Goal: Task Accomplishment & Management: Manage account settings

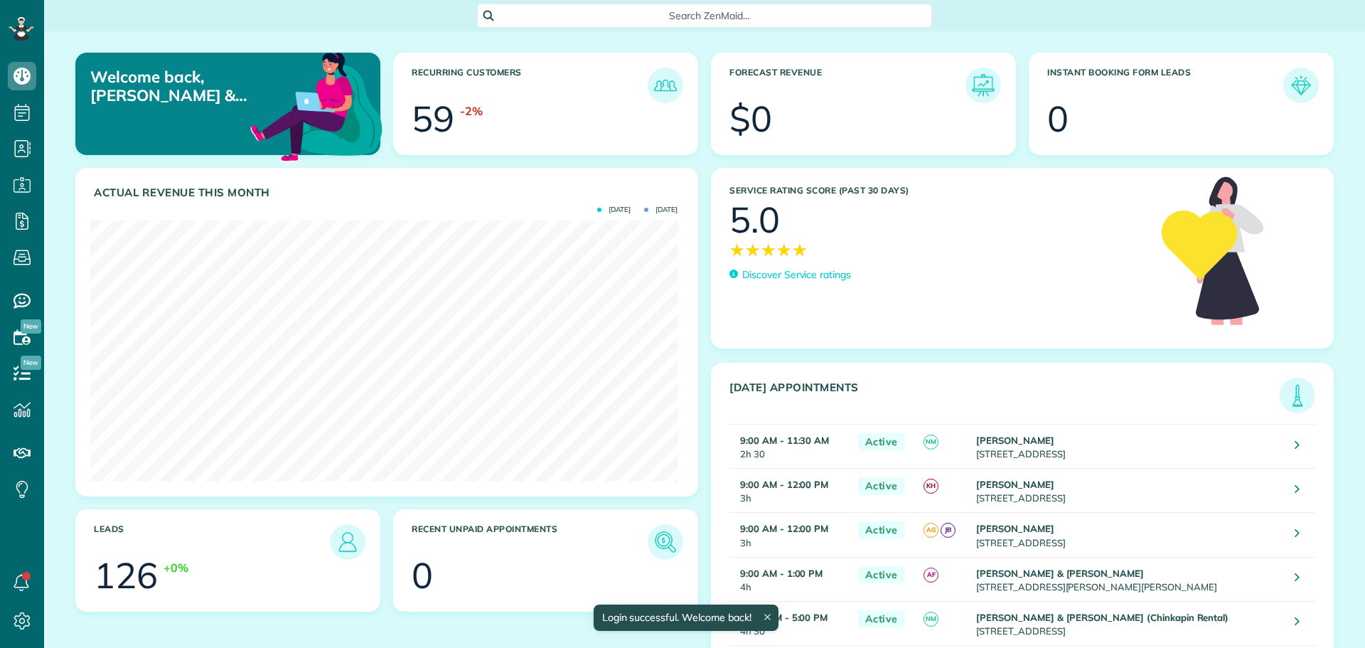
scroll to position [261, 587]
click at [26, 294] on use at bounding box center [22, 301] width 17 height 15
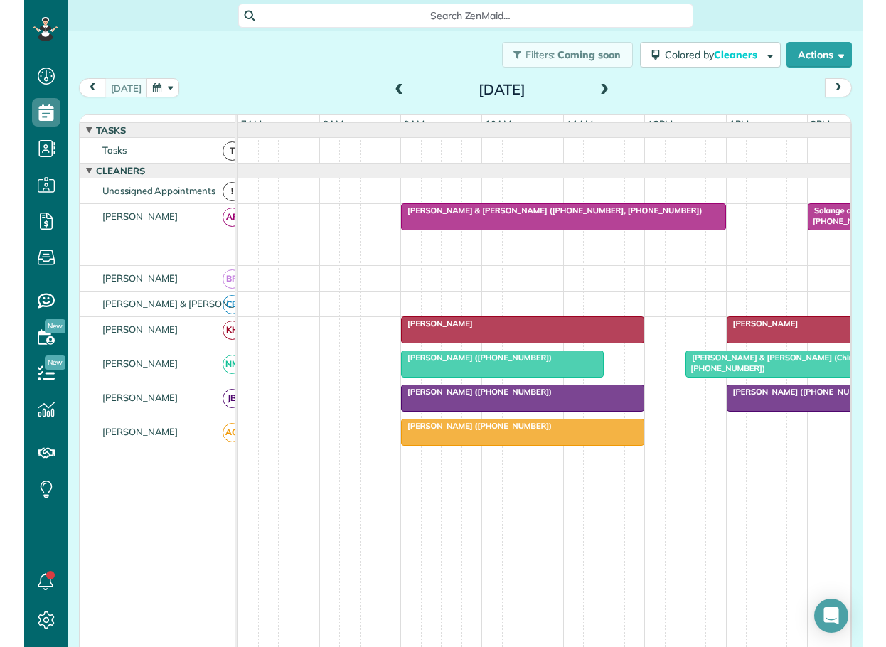
scroll to position [647, 44]
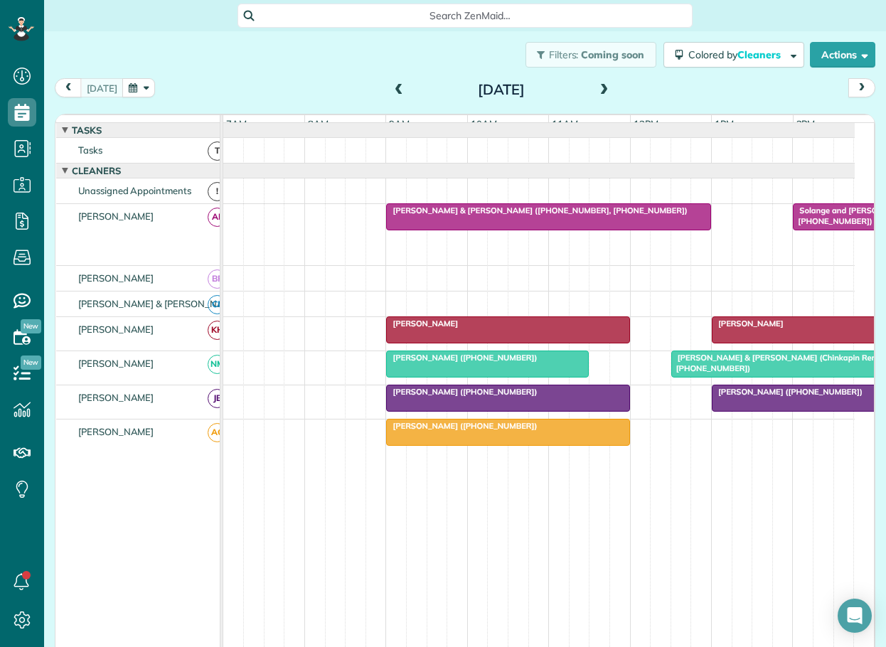
click at [394, 88] on span at bounding box center [399, 90] width 16 height 13
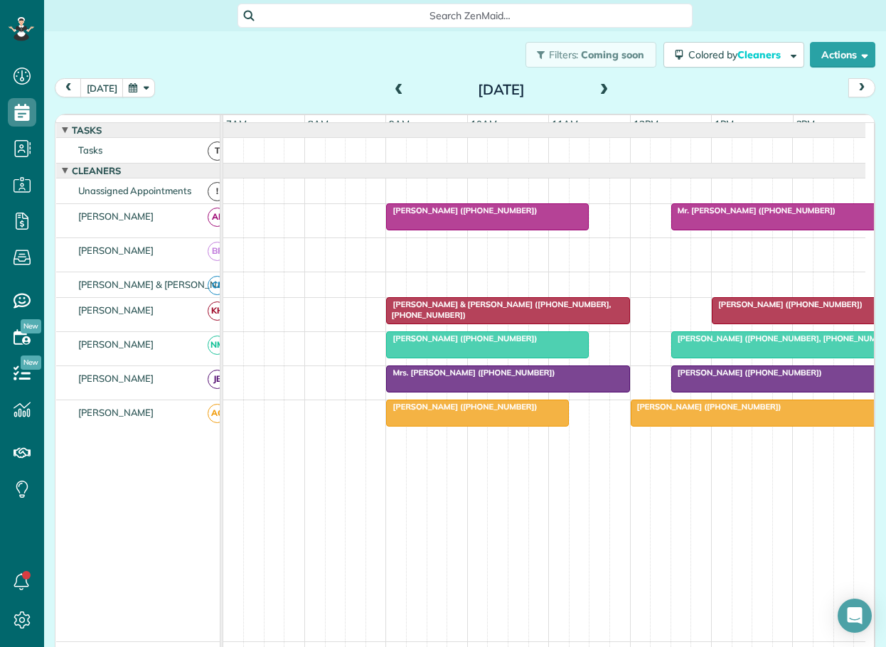
click at [770, 377] on span "[PERSON_NAME] ([PHONE_NUMBER])" at bounding box center [746, 372] width 152 height 10
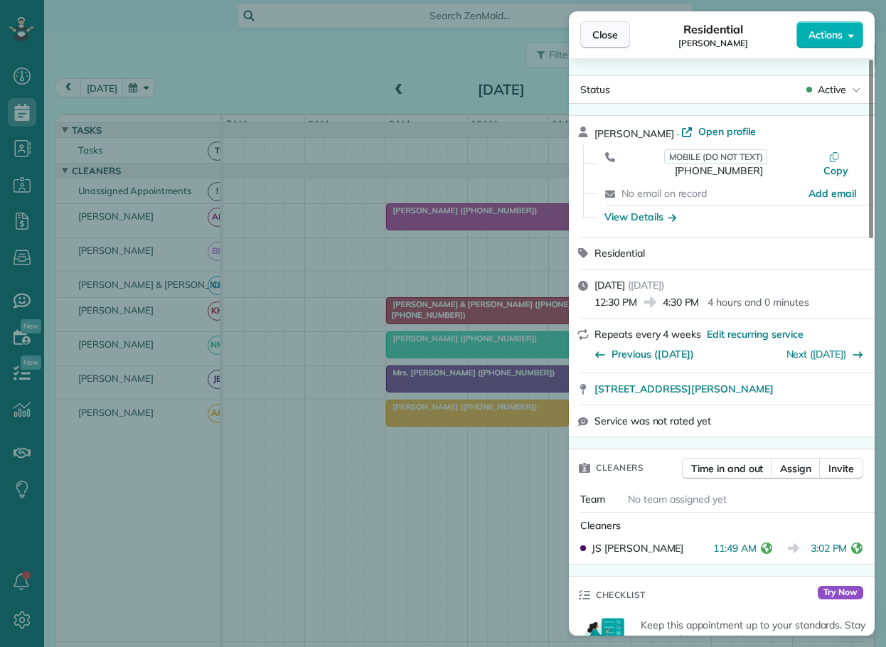
click at [606, 33] on span "Close" at bounding box center [605, 35] width 26 height 14
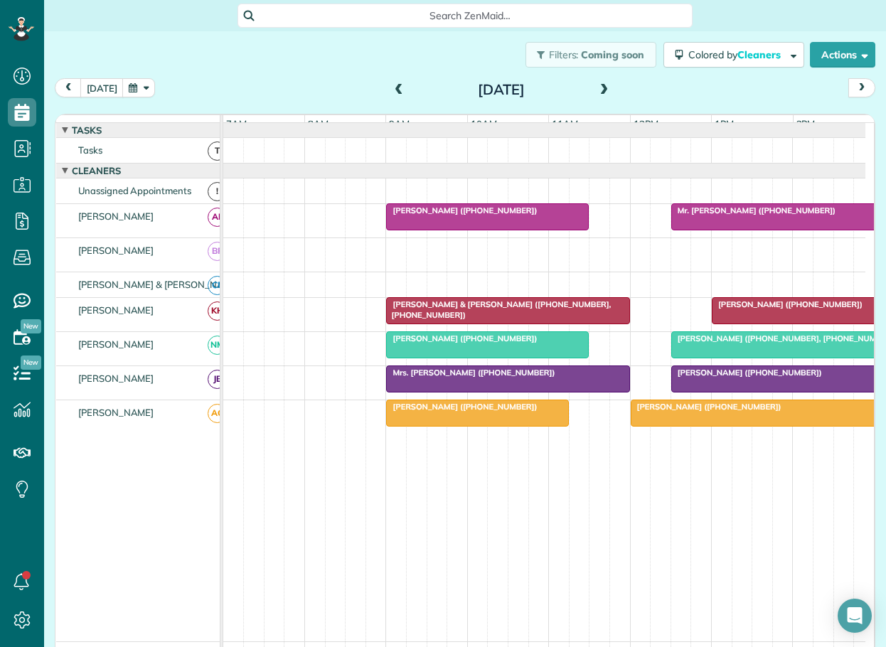
click at [692, 412] on span "[PERSON_NAME] ([PHONE_NUMBER])" at bounding box center [706, 407] width 152 height 10
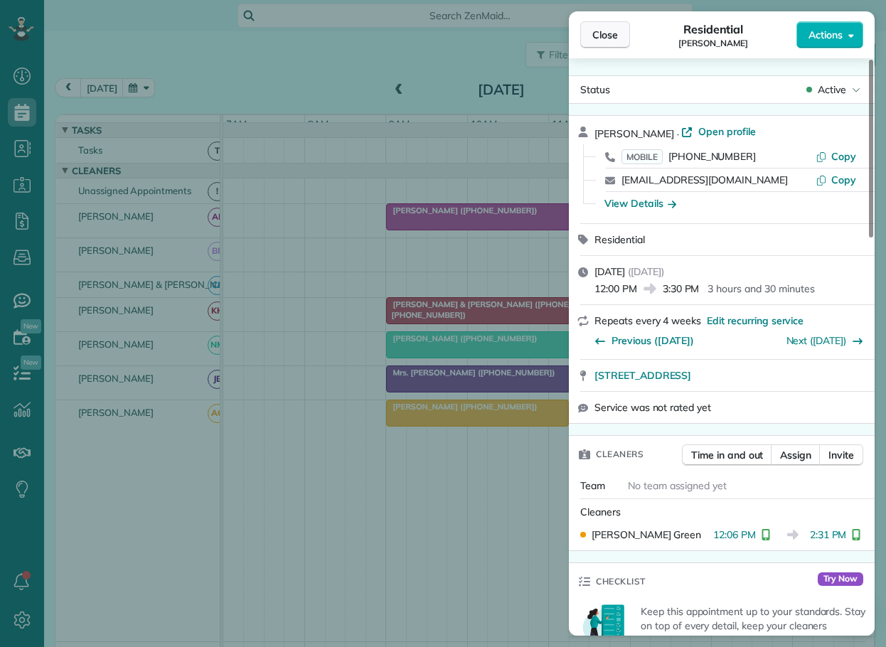
click at [605, 34] on span "Close" at bounding box center [605, 35] width 26 height 14
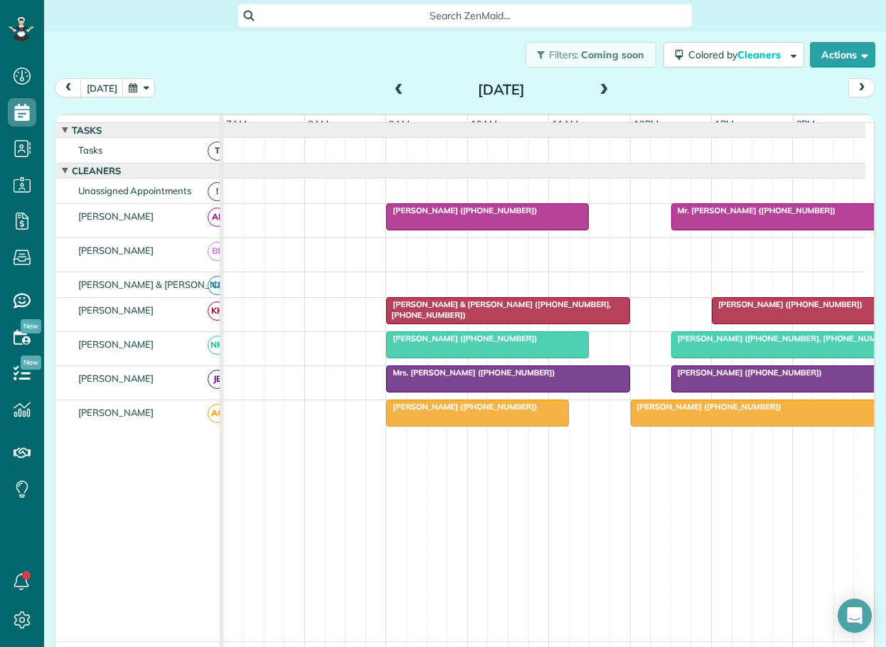
click at [509, 412] on div "[PERSON_NAME] ([PHONE_NUMBER])" at bounding box center [476, 407] width 173 height 10
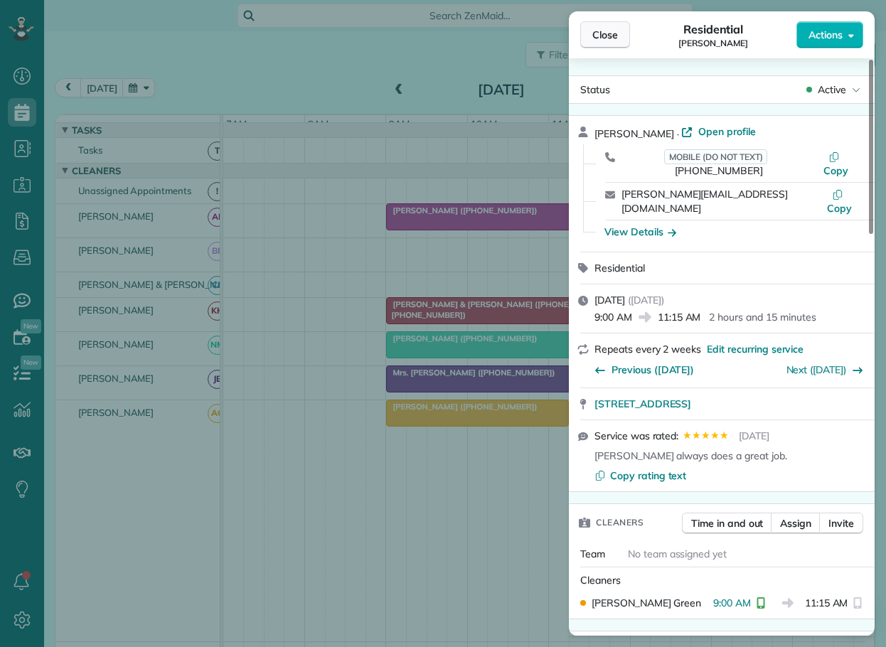
click at [611, 29] on span "Close" at bounding box center [605, 35] width 26 height 14
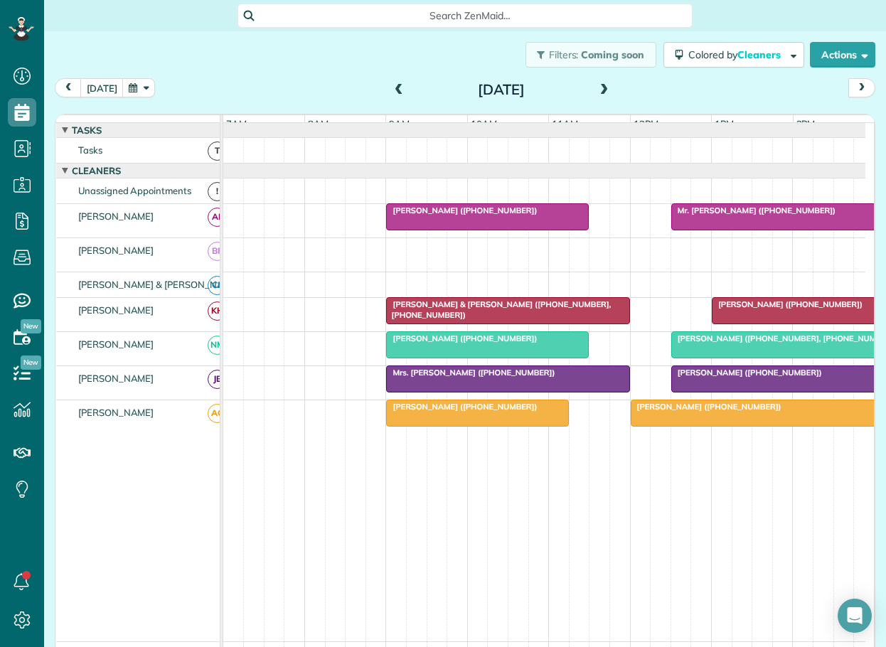
click at [717, 412] on span "[PERSON_NAME] ([PHONE_NUMBER])" at bounding box center [706, 407] width 152 height 10
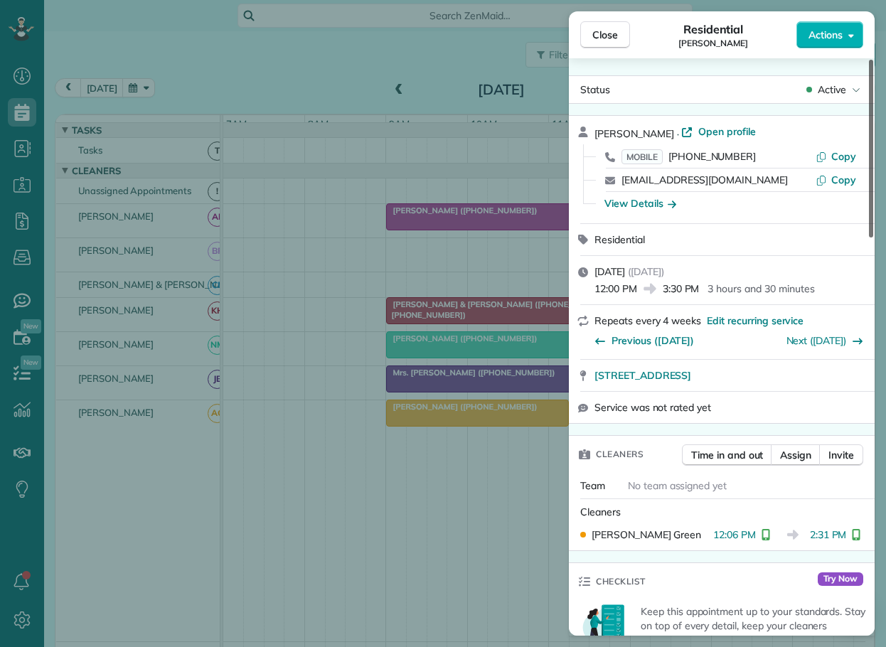
drag, startPoint x: 603, startPoint y: 33, endPoint x: 871, endPoint y: 205, distance: 319.4
click at [609, 39] on span "Close" at bounding box center [605, 35] width 26 height 14
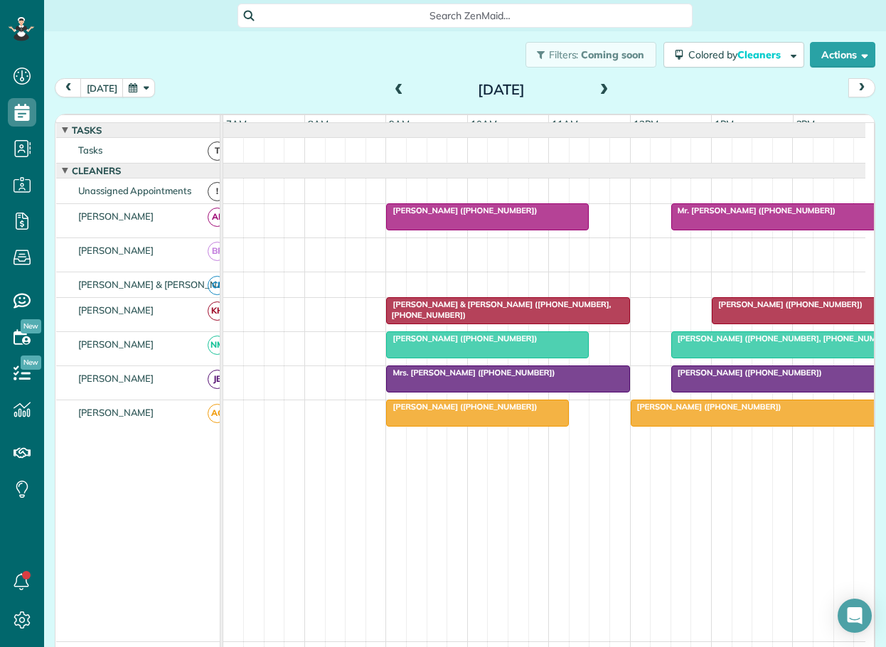
click at [694, 343] on span "[PERSON_NAME] ([PHONE_NUMBER], [PHONE_NUMBER])" at bounding box center [783, 338] width 227 height 10
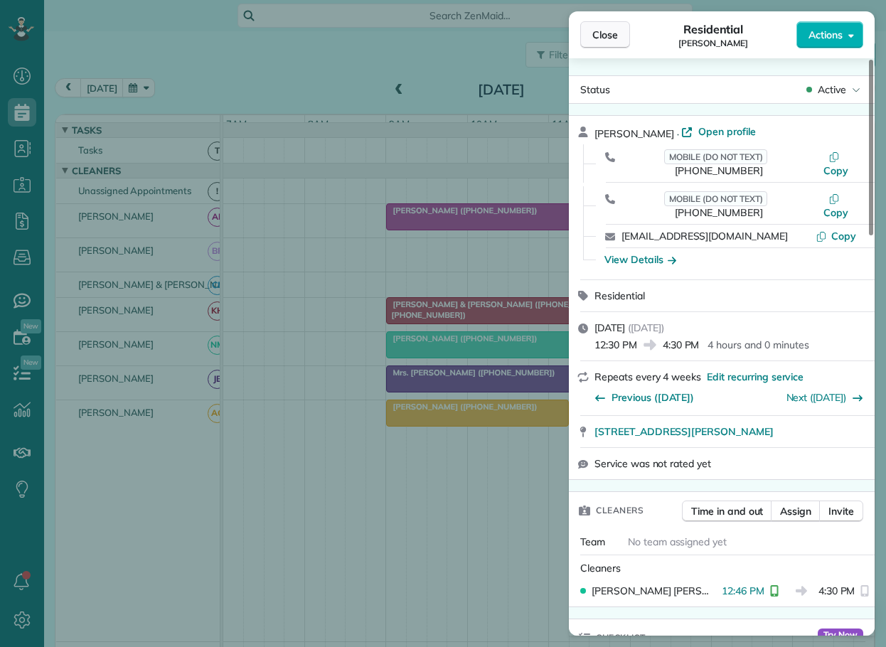
click at [614, 33] on span "Close" at bounding box center [605, 35] width 26 height 14
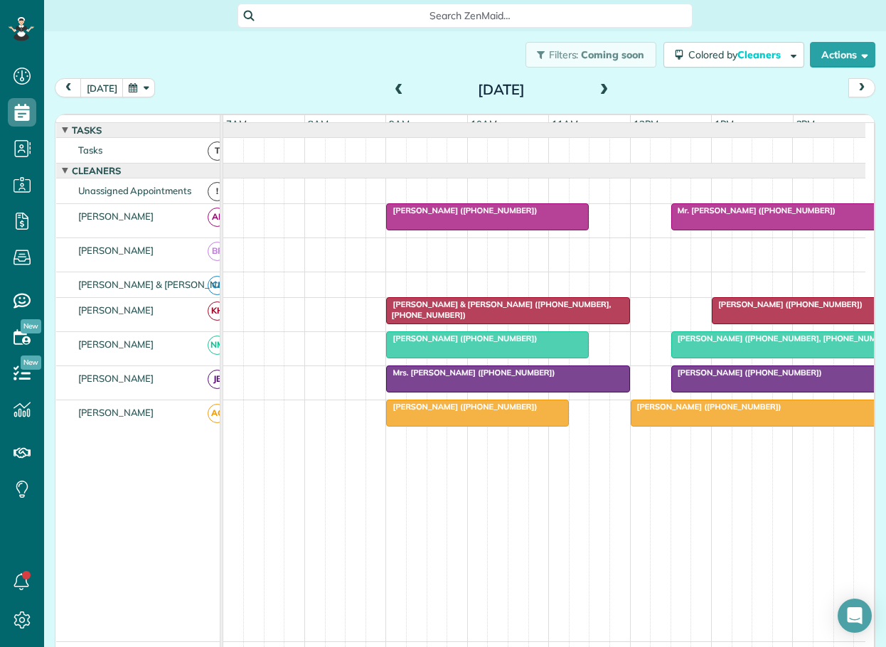
click at [748, 215] on span "Mr. [PERSON_NAME] ([PHONE_NUMBER])" at bounding box center [753, 210] width 166 height 10
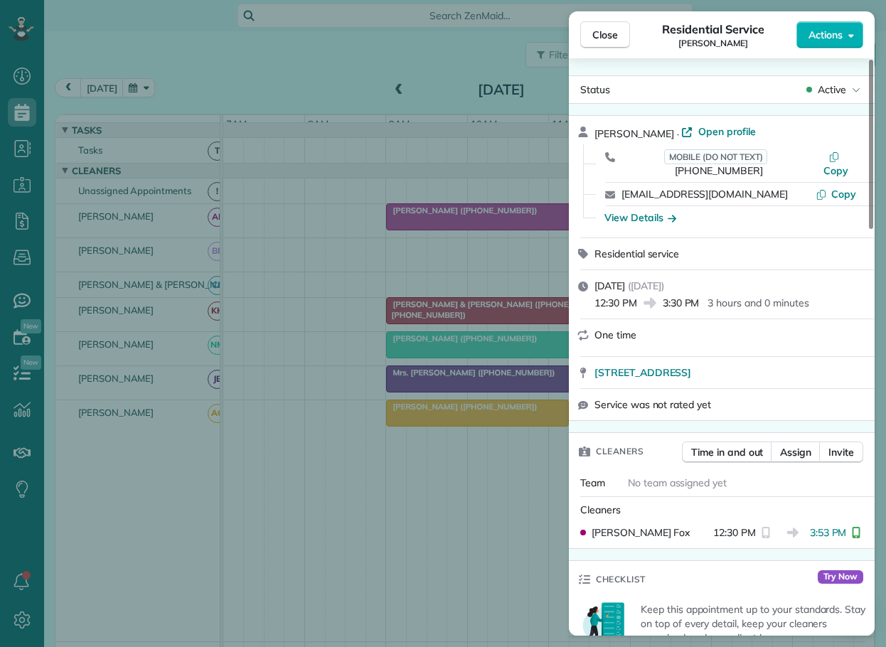
drag, startPoint x: 607, startPoint y: 29, endPoint x: 793, endPoint y: 138, distance: 215.0
click at [607, 29] on span "Close" at bounding box center [605, 35] width 26 height 14
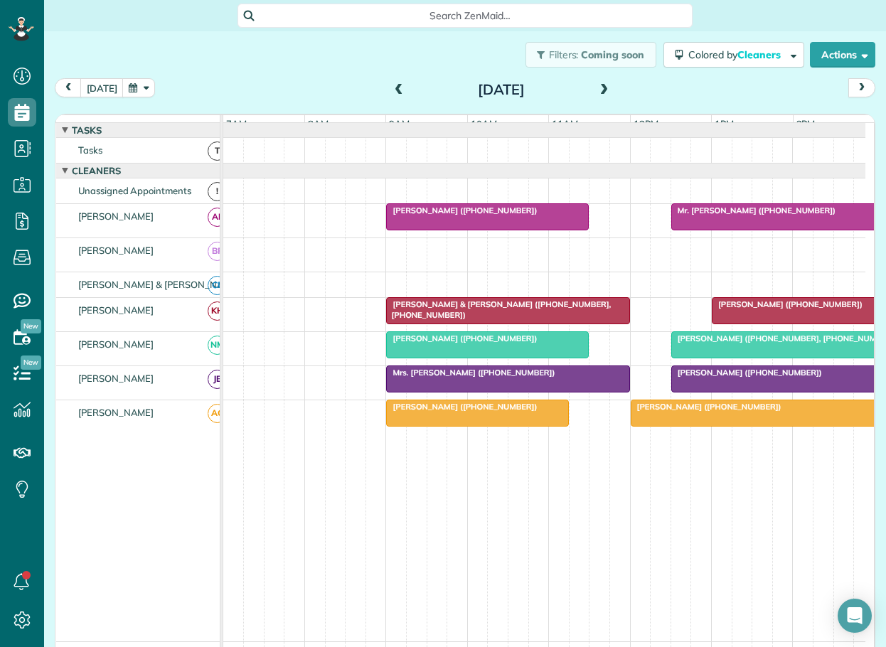
click at [769, 309] on span "[PERSON_NAME] ([PHONE_NUMBER])" at bounding box center [787, 304] width 152 height 10
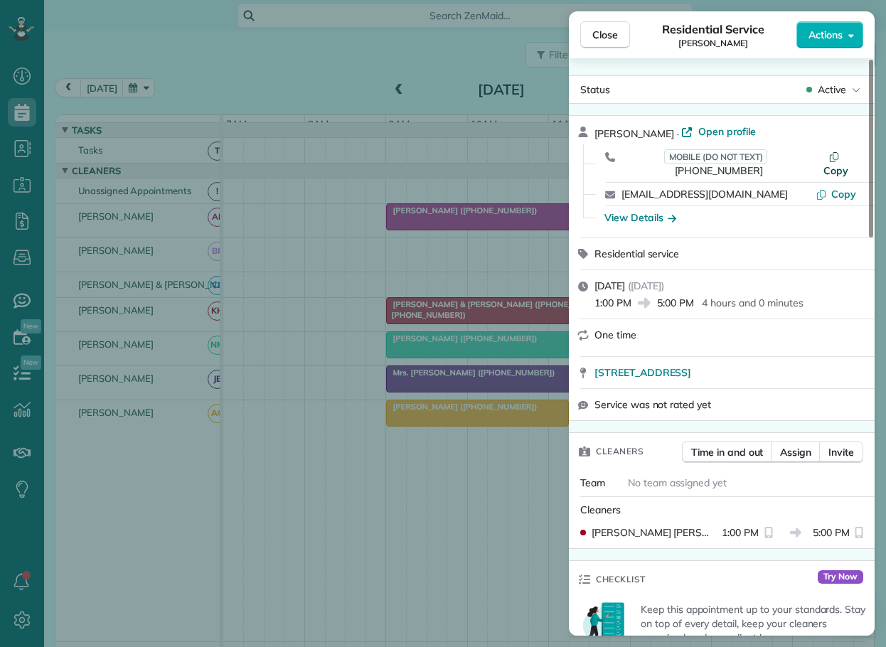
drag, startPoint x: 608, startPoint y: 39, endPoint x: 822, endPoint y: 151, distance: 241.6
click at [617, 47] on button "Close" at bounding box center [605, 34] width 50 height 27
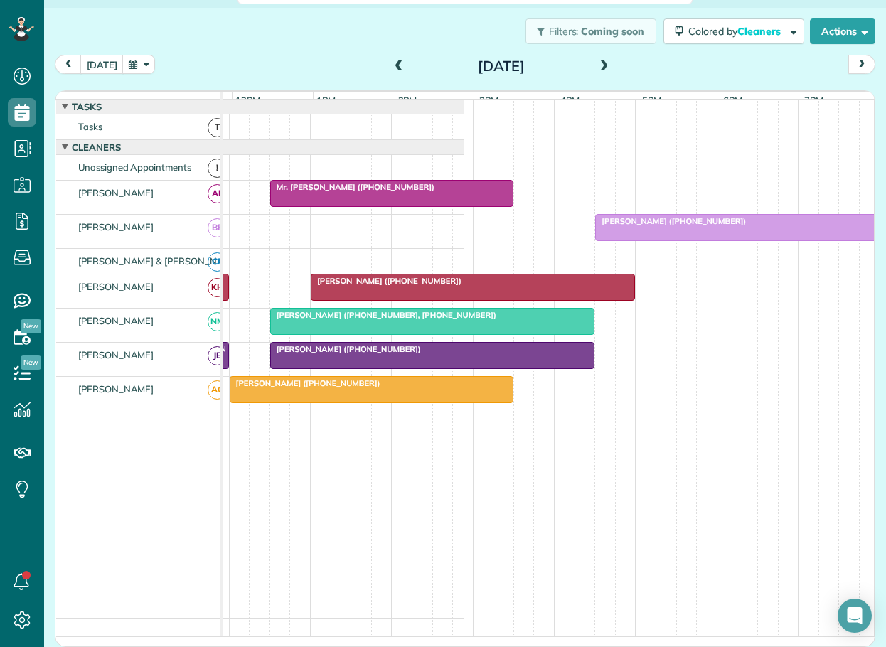
scroll to position [0, 401]
click at [701, 226] on span "[PERSON_NAME] ([PHONE_NUMBER])" at bounding box center [670, 221] width 152 height 10
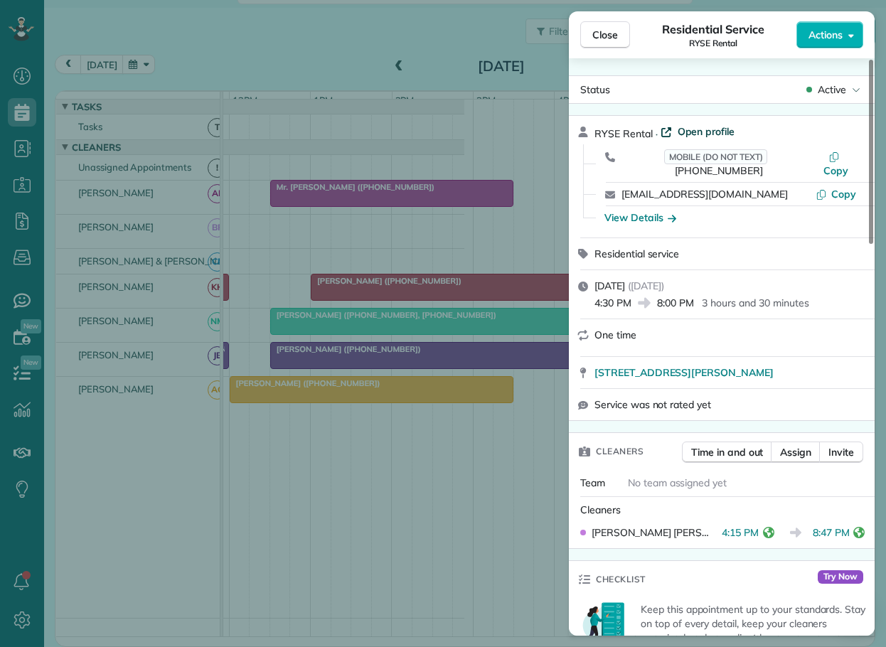
drag, startPoint x: 601, startPoint y: 36, endPoint x: 695, endPoint y: 127, distance: 131.2
click at [601, 36] on span "Close" at bounding box center [605, 35] width 26 height 14
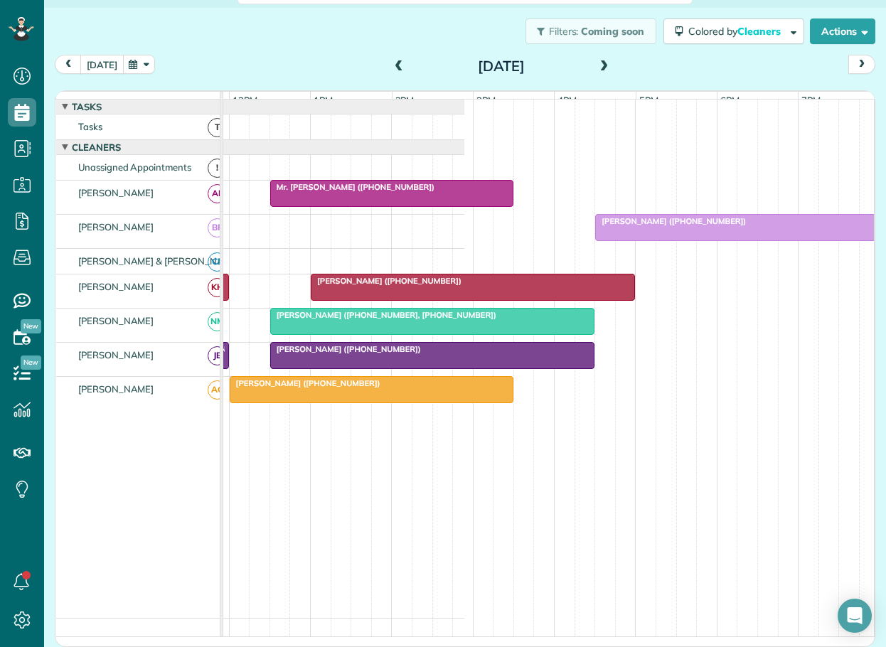
drag, startPoint x: 102, startPoint y: 63, endPoint x: 129, endPoint y: 75, distance: 29.9
click at [102, 63] on button "[DATE]" at bounding box center [101, 64] width 43 height 19
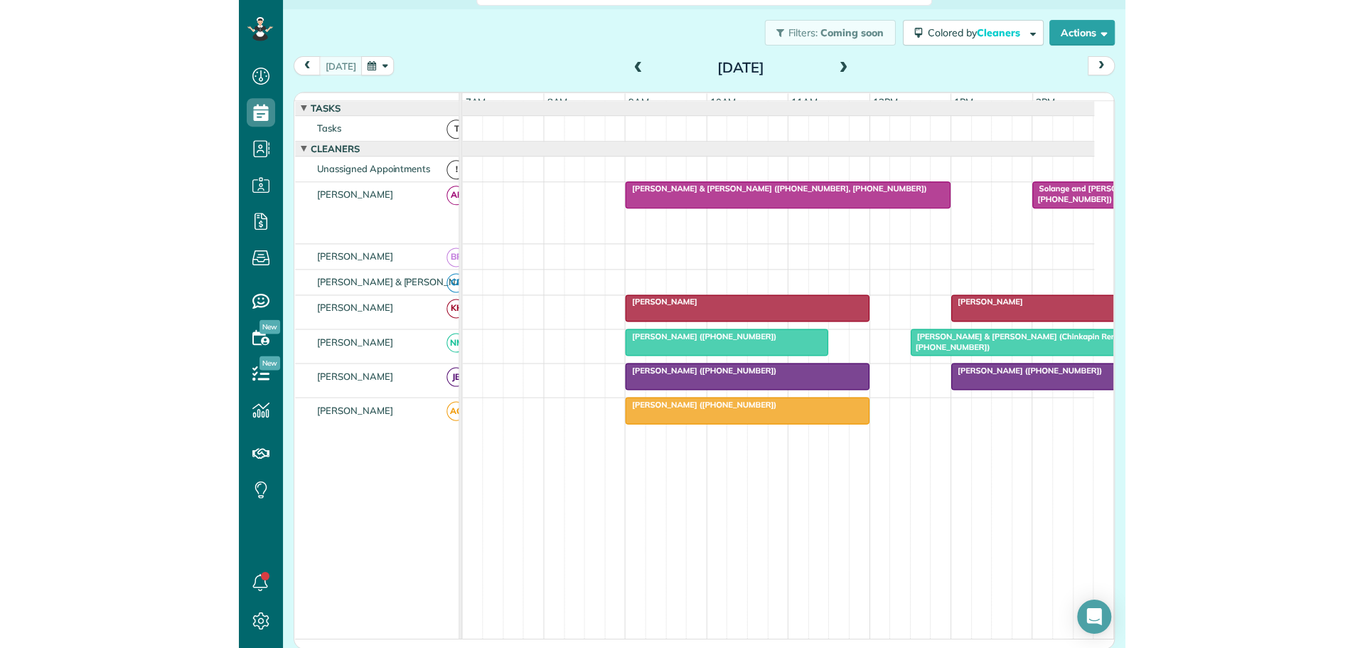
scroll to position [648, 44]
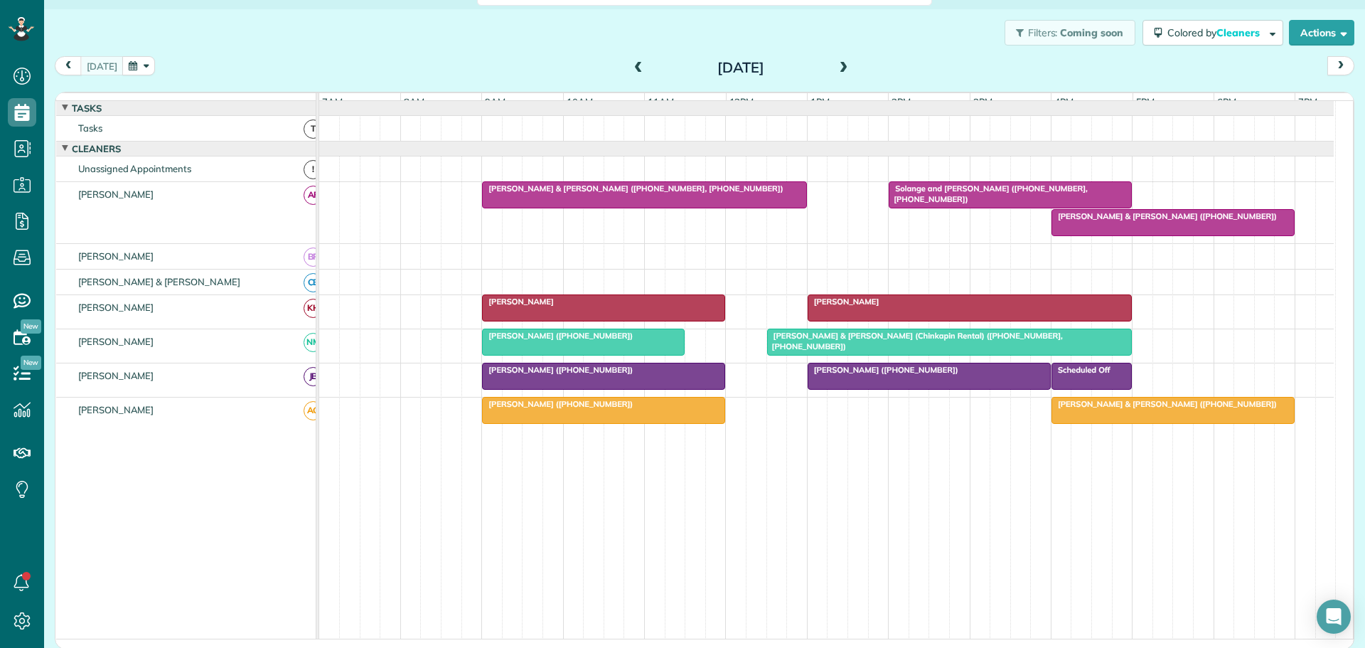
click at [633, 67] on span at bounding box center [638, 68] width 16 height 13
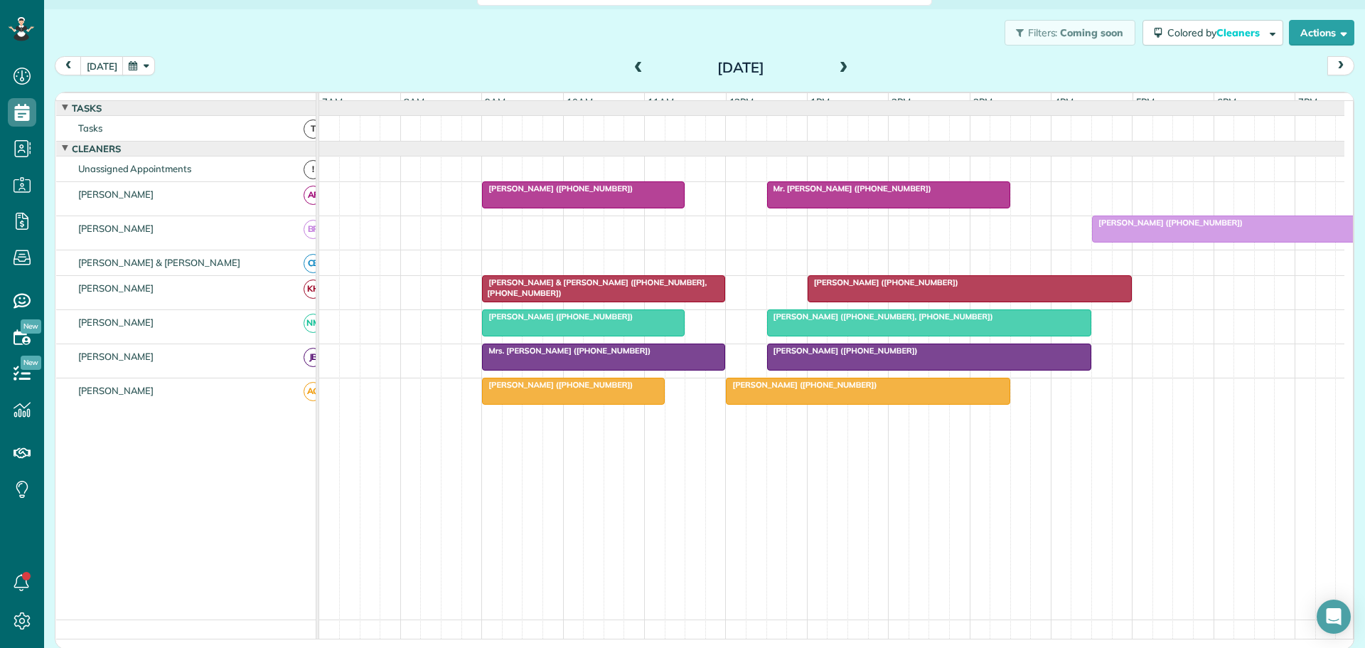
click at [885, 287] on span "[PERSON_NAME] ([PHONE_NUMBER])" at bounding box center [883, 282] width 152 height 10
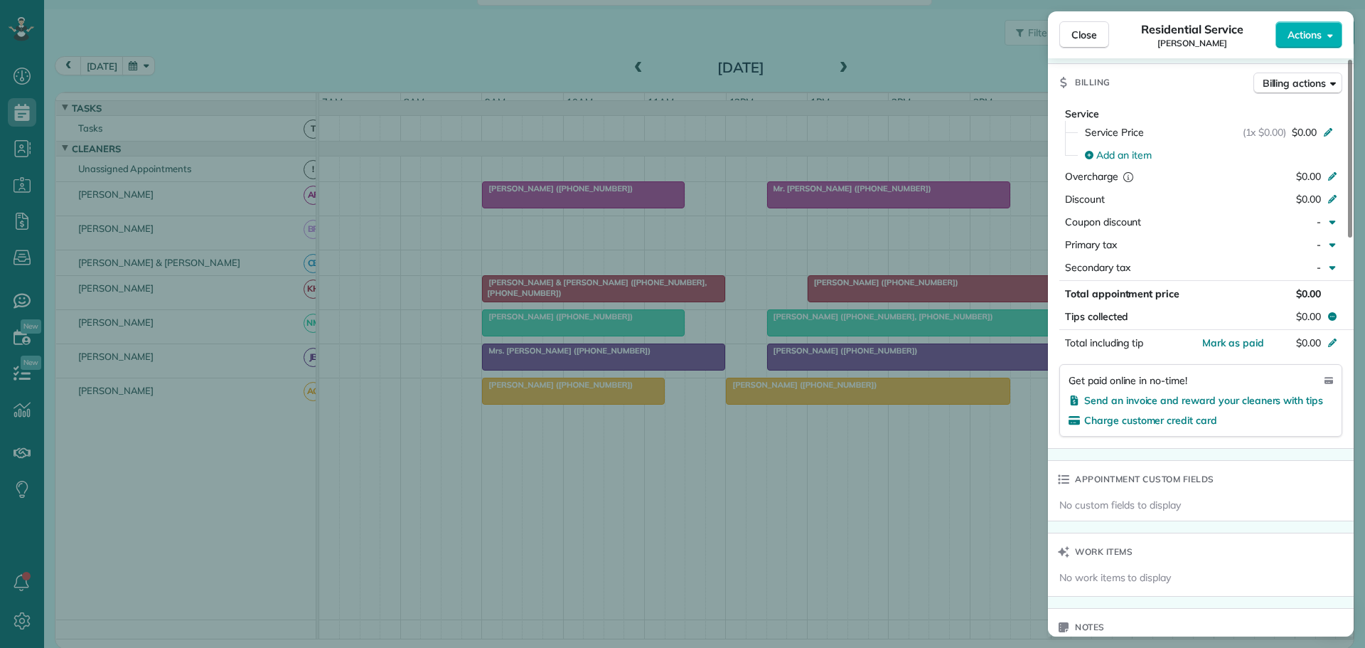
scroll to position [715, 0]
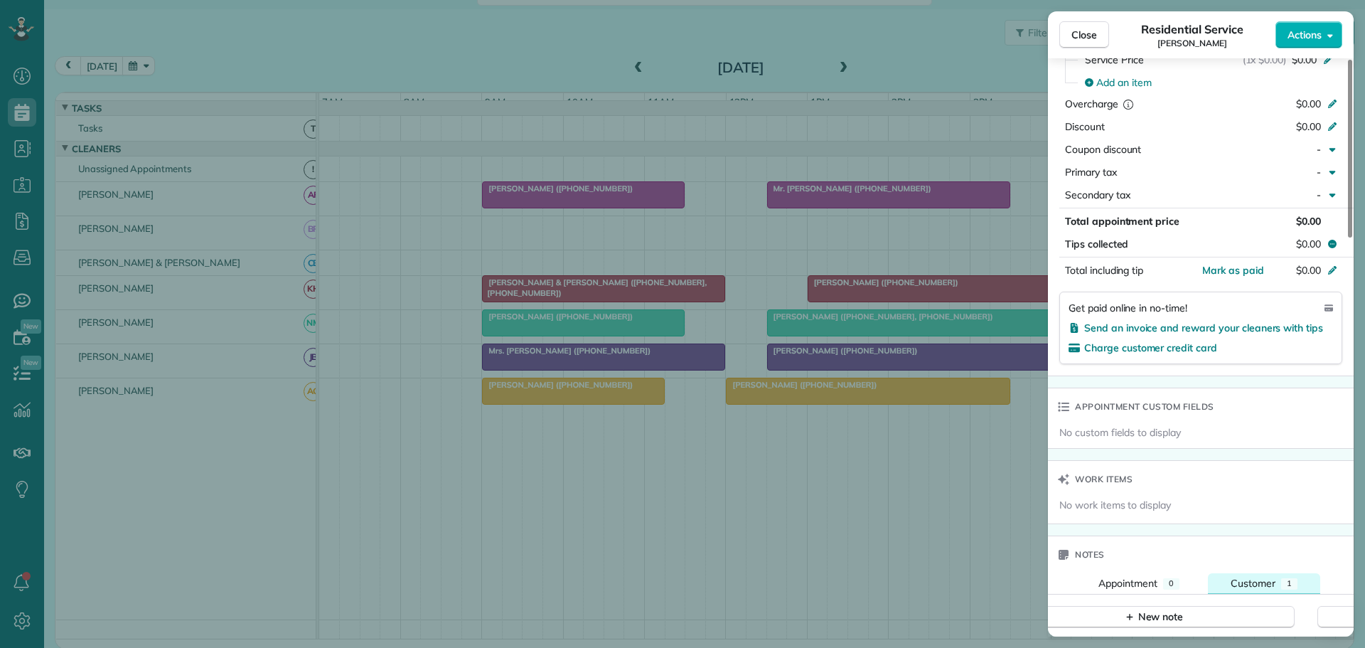
click at [1252, 576] on div "Customer" at bounding box center [1252, 583] width 45 height 14
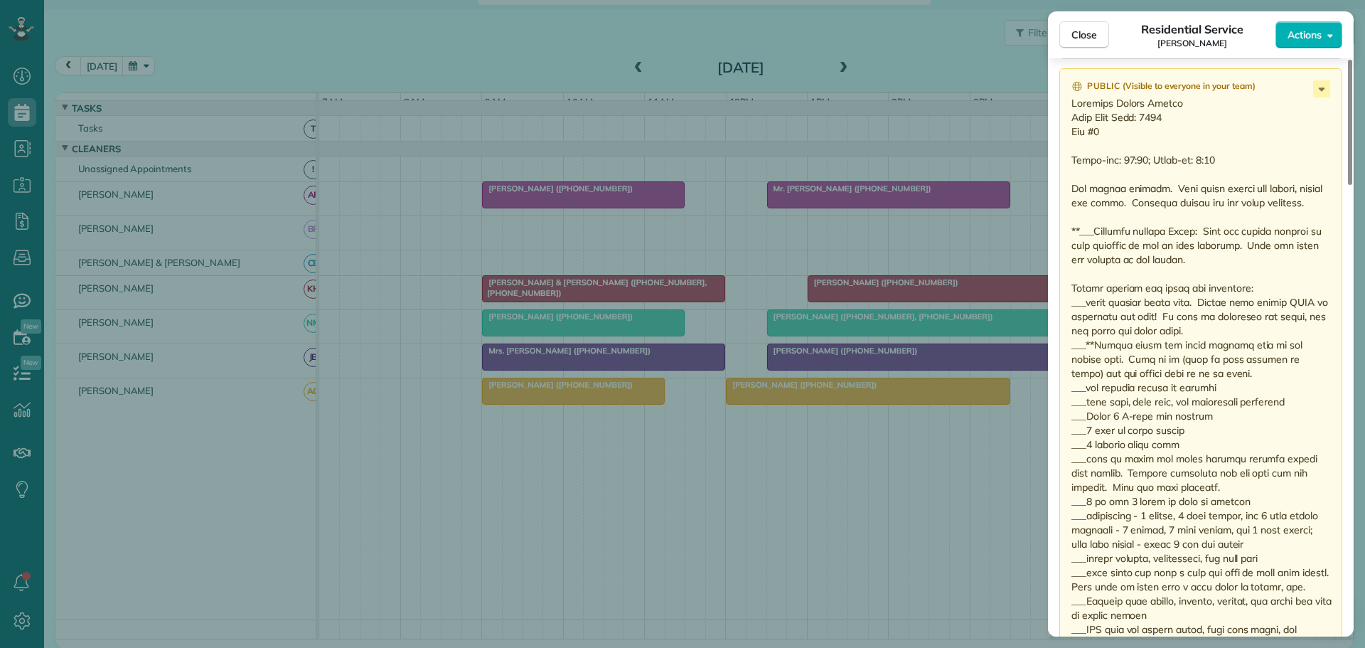
scroll to position [994, 0]
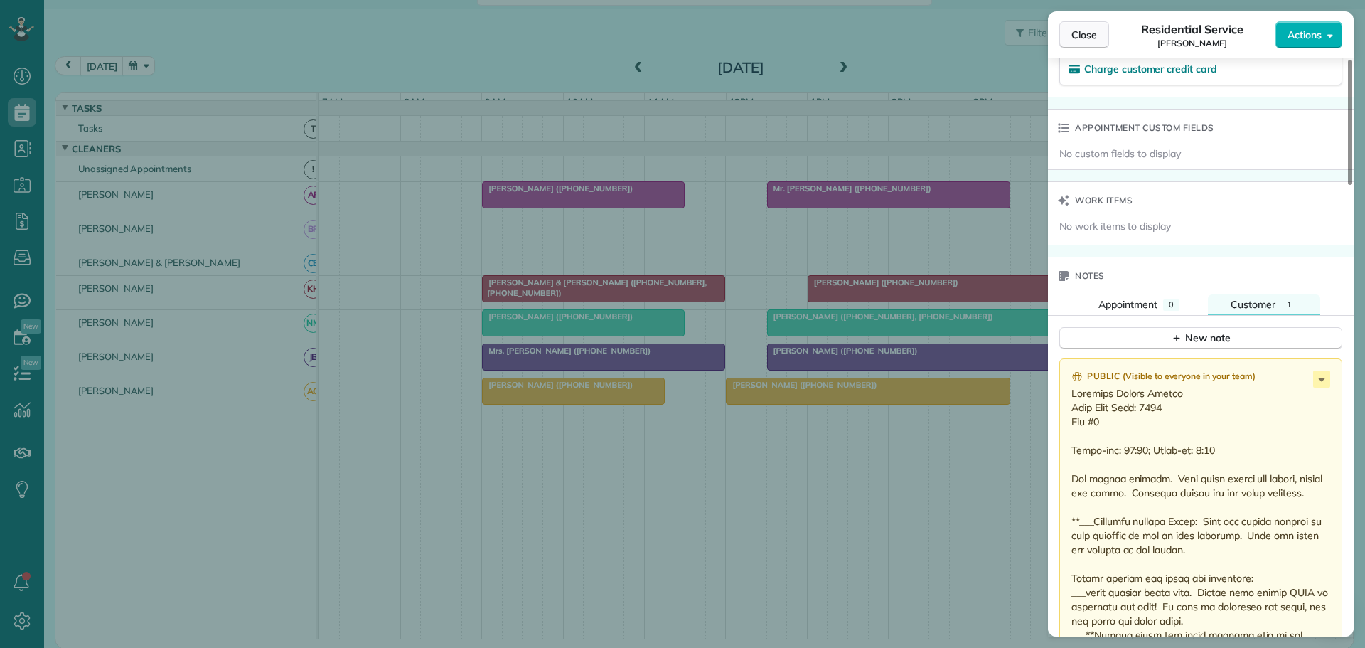
click at [1078, 31] on span "Close" at bounding box center [1084, 35] width 26 height 14
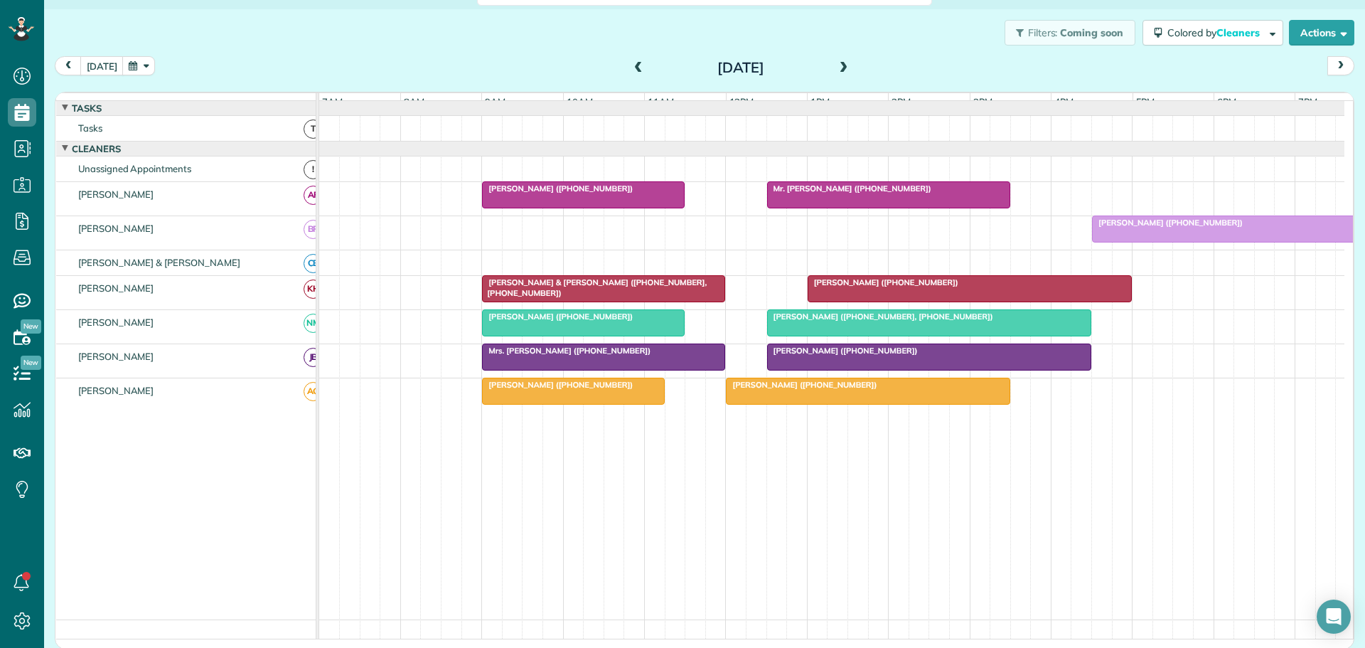
click at [836, 69] on span at bounding box center [844, 68] width 16 height 13
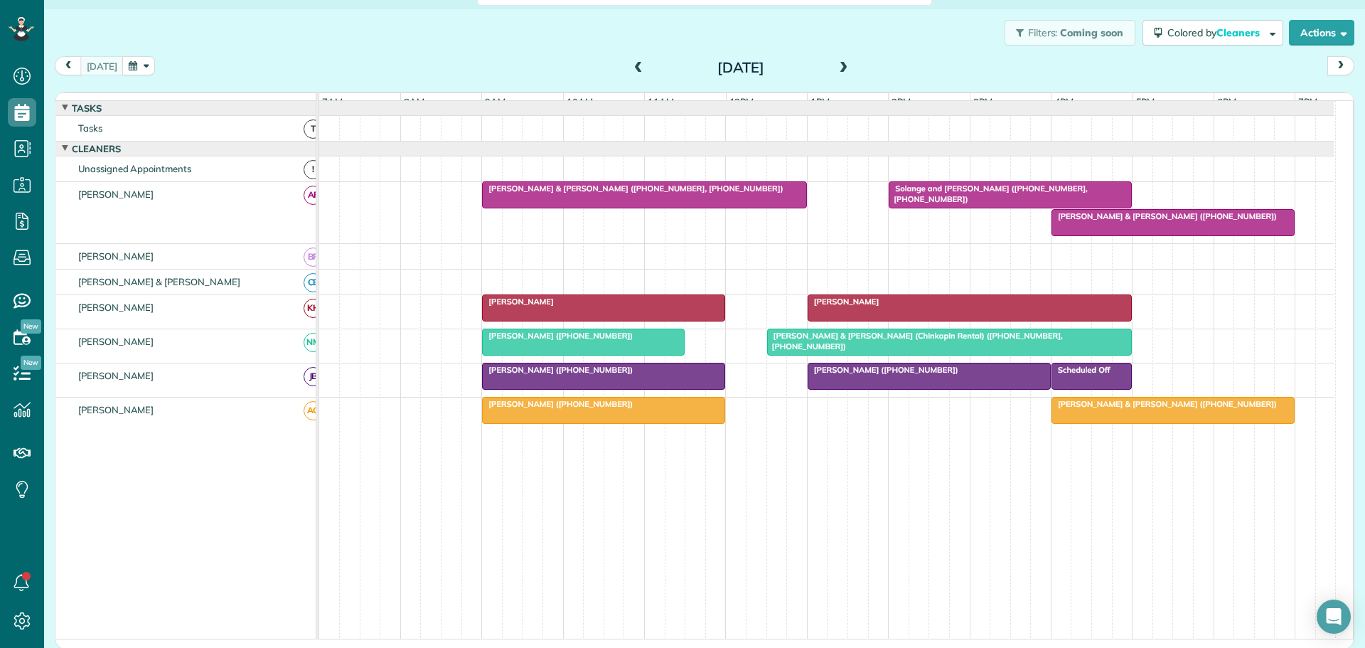
click at [845, 318] on div at bounding box center [969, 308] width 323 height 26
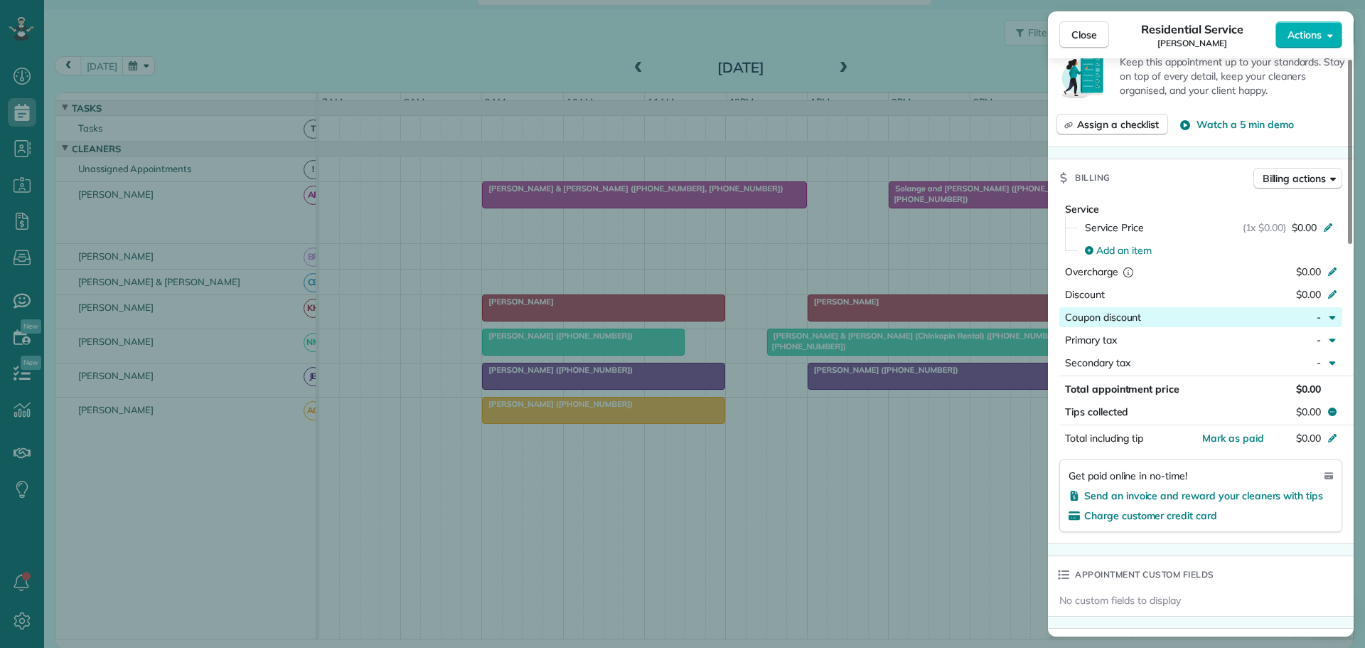
scroll to position [569, 0]
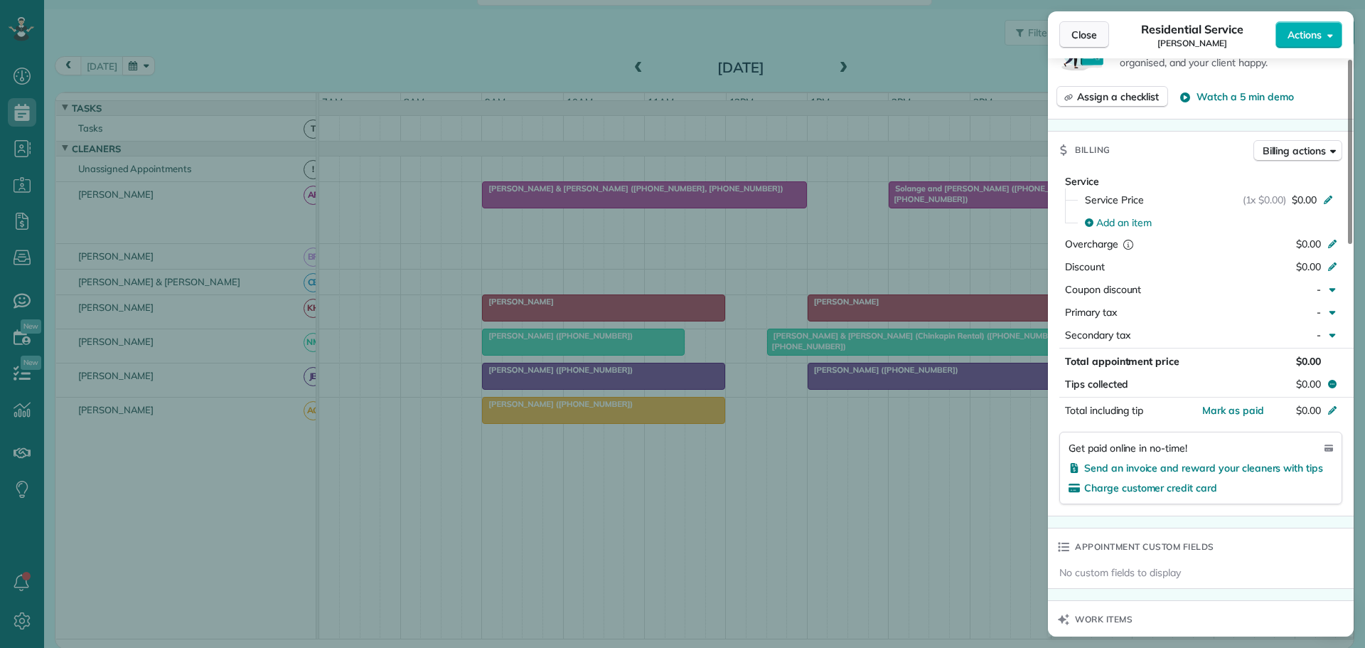
click at [1092, 43] on button "Close" at bounding box center [1084, 34] width 50 height 27
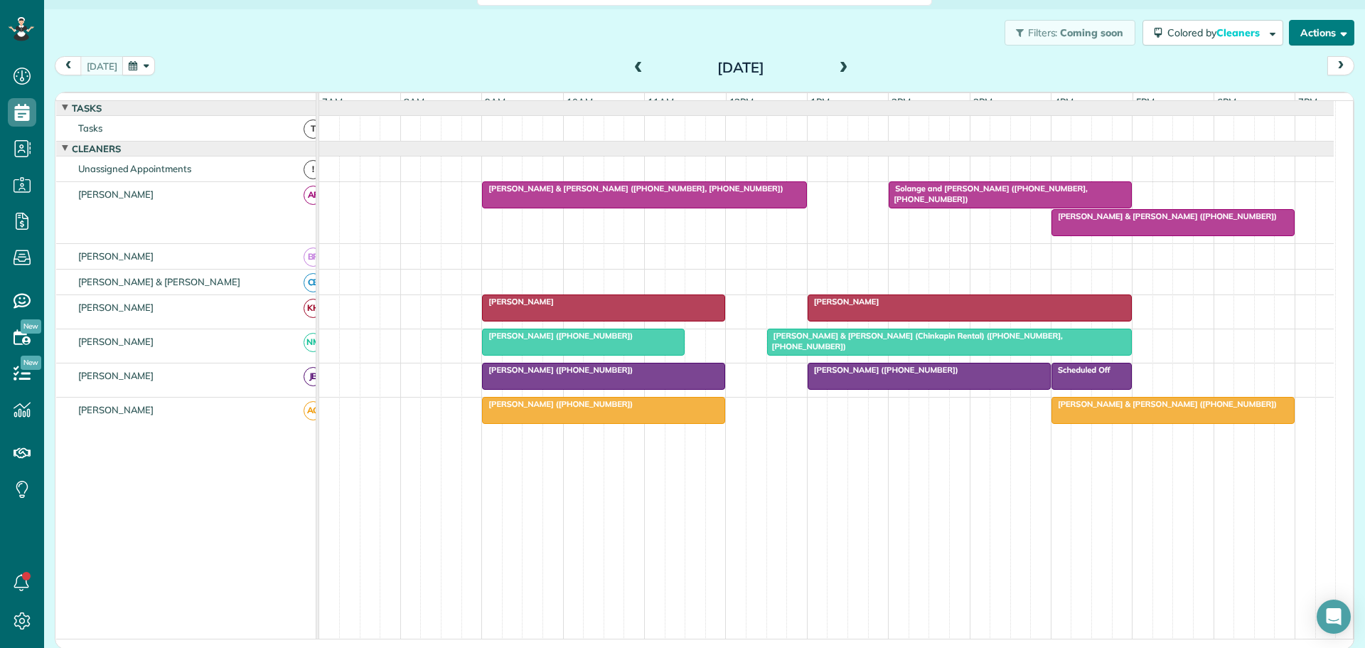
click at [1311, 29] on button "Actions" at bounding box center [1321, 33] width 65 height 26
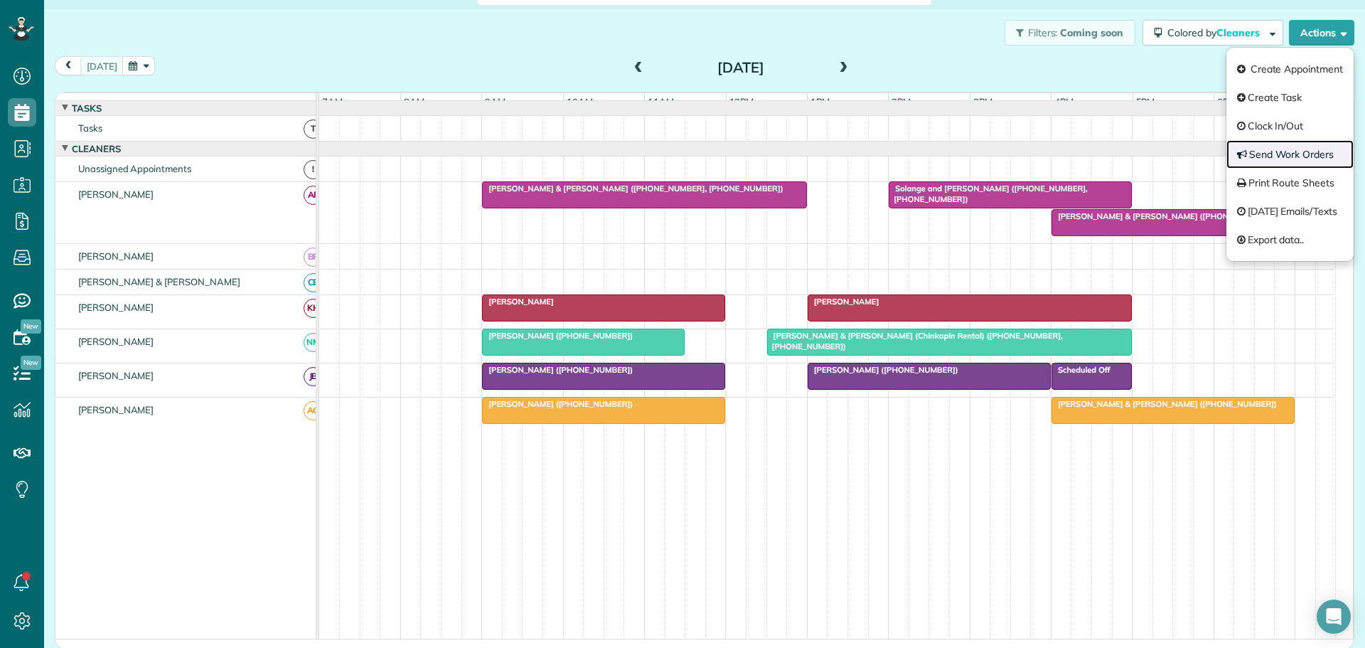
click at [1245, 154] on link "Send Work Orders" at bounding box center [1289, 154] width 127 height 28
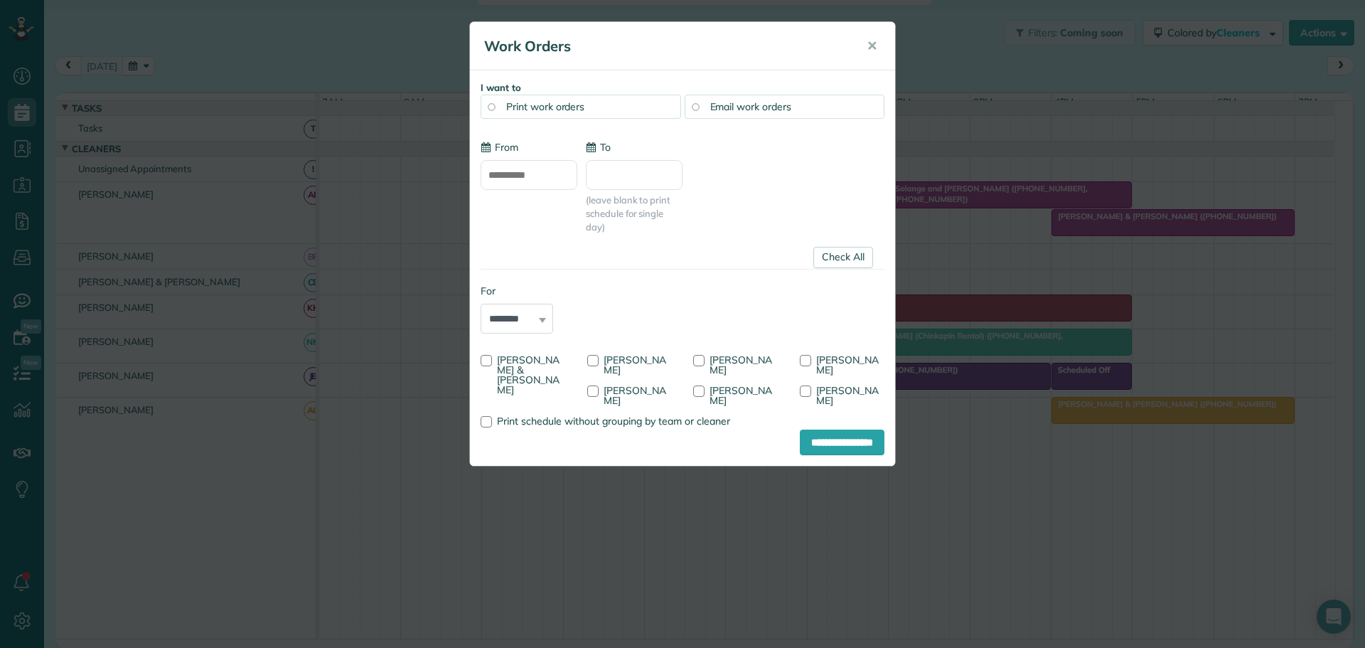
type input "**********"
click at [485, 359] on div at bounding box center [485, 360] width 11 height 11
click at [595, 360] on div at bounding box center [592, 360] width 11 height 11
click at [591, 392] on div at bounding box center [592, 390] width 11 height 11
click at [824, 431] on input "**********" at bounding box center [842, 442] width 85 height 26
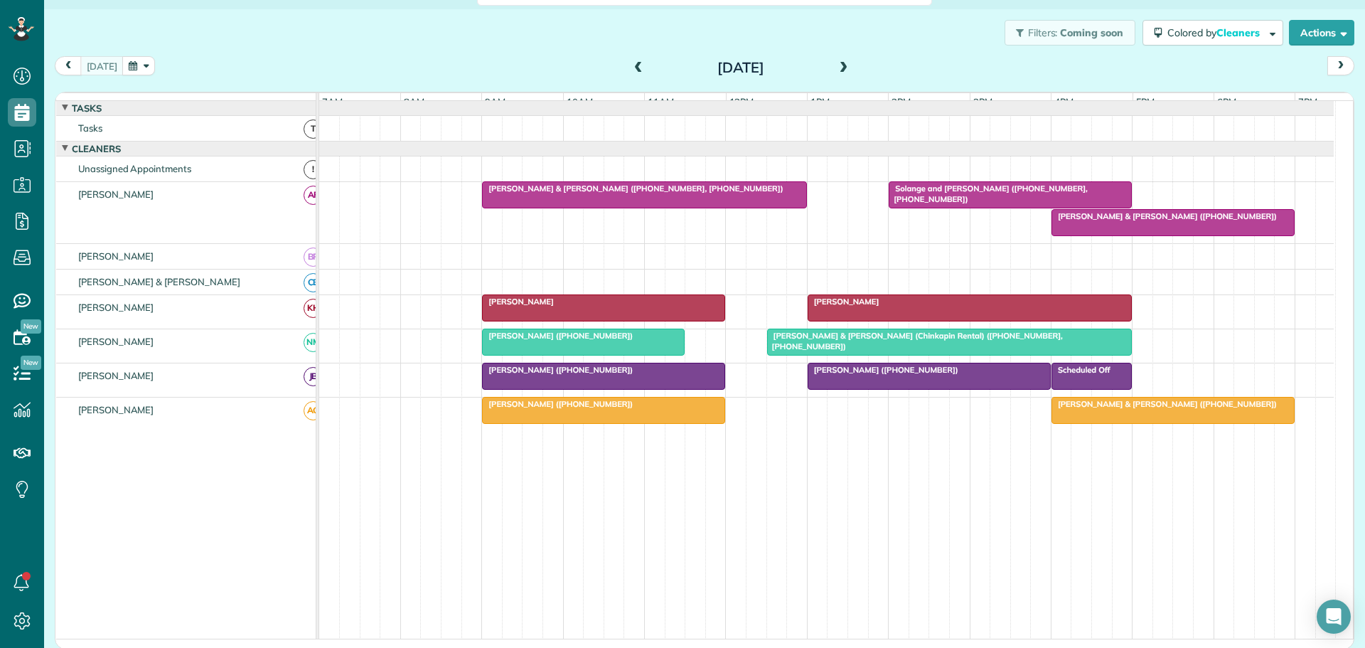
click at [836, 68] on span at bounding box center [844, 68] width 16 height 13
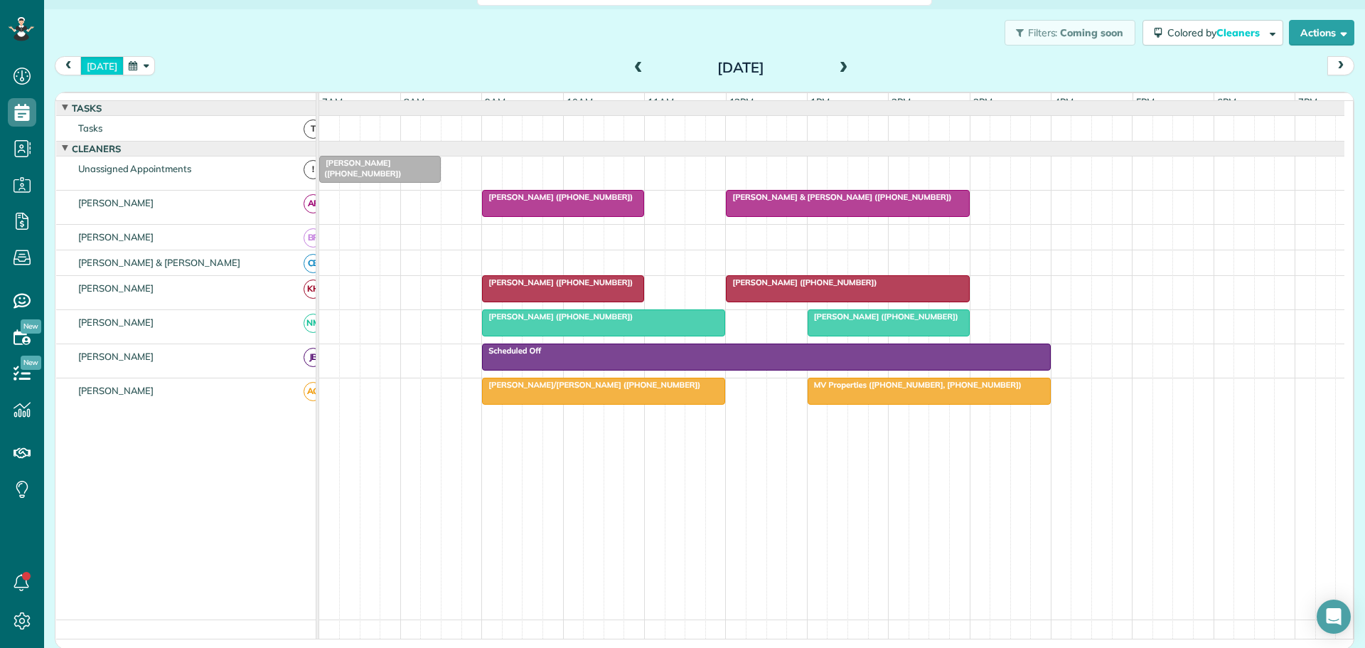
click at [100, 65] on button "[DATE]" at bounding box center [101, 65] width 43 height 19
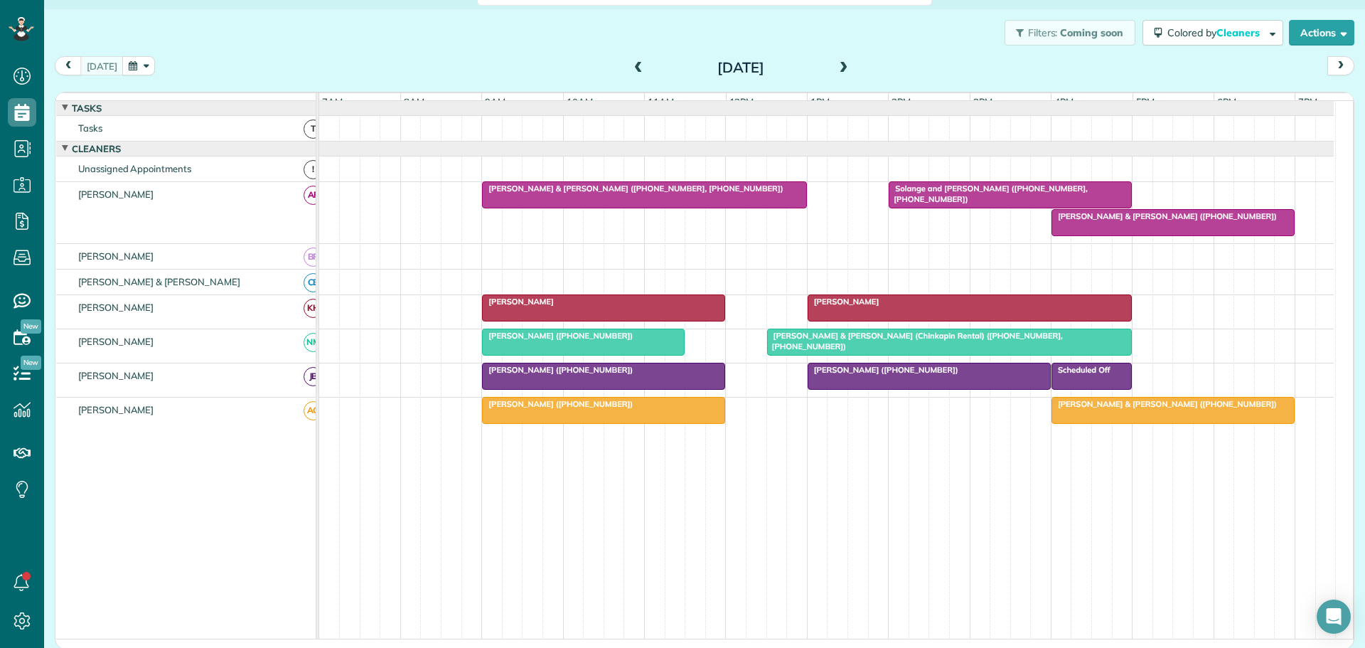
drag, startPoint x: 446, startPoint y: 80, endPoint x: 397, endPoint y: 66, distance: 51.6
click at [446, 80] on div "[DATE] [DATE]" at bounding box center [704, 69] width 1299 height 26
click at [136, 64] on button "button" at bounding box center [138, 65] width 33 height 19
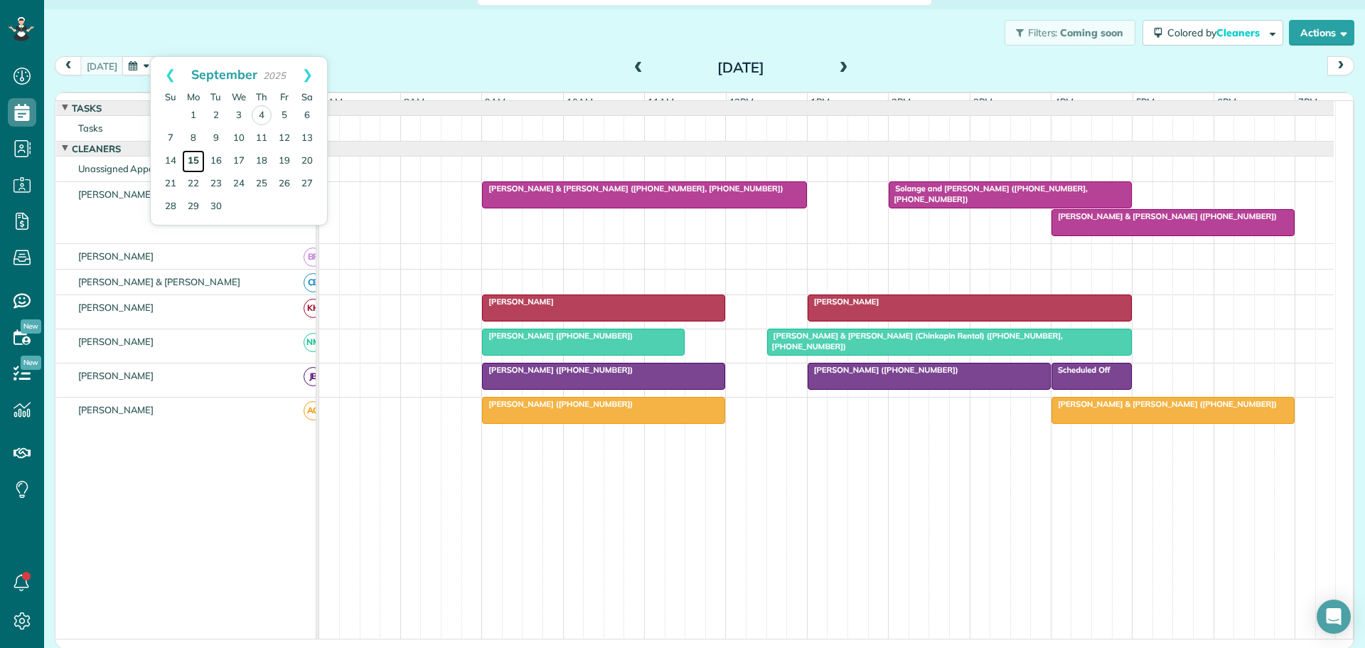
click at [193, 159] on link "15" at bounding box center [193, 161] width 23 height 23
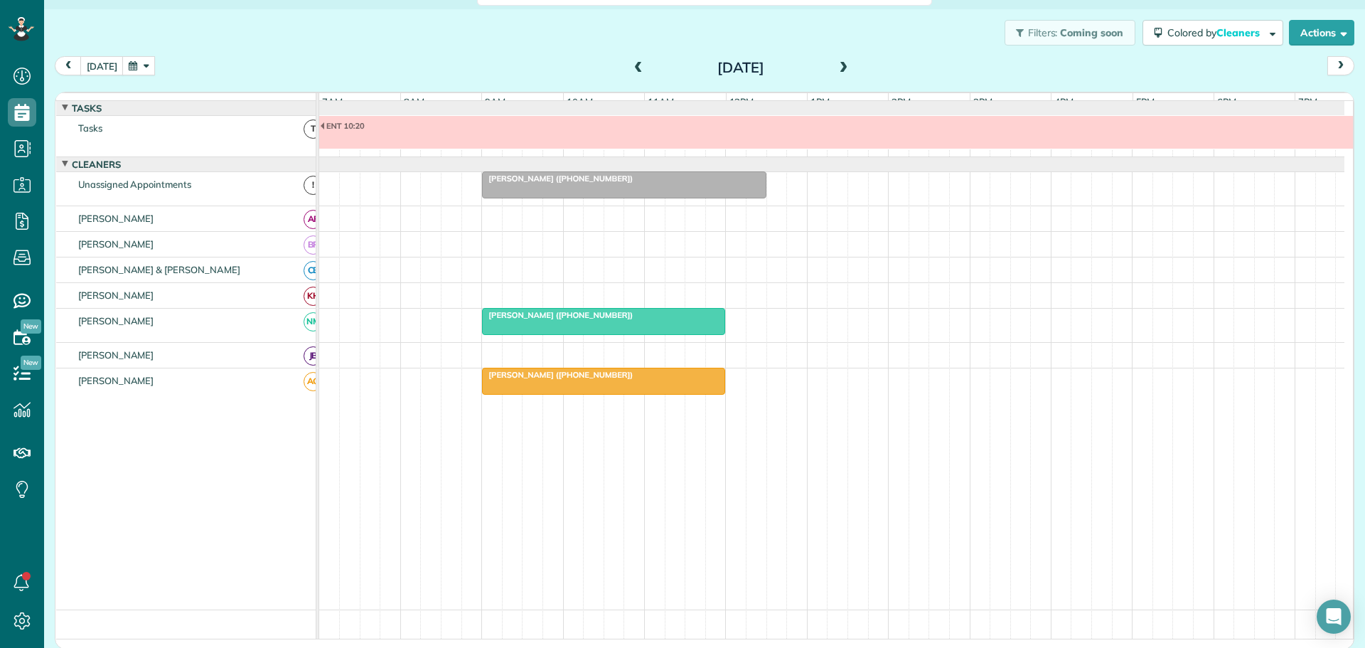
scroll to position [11, 0]
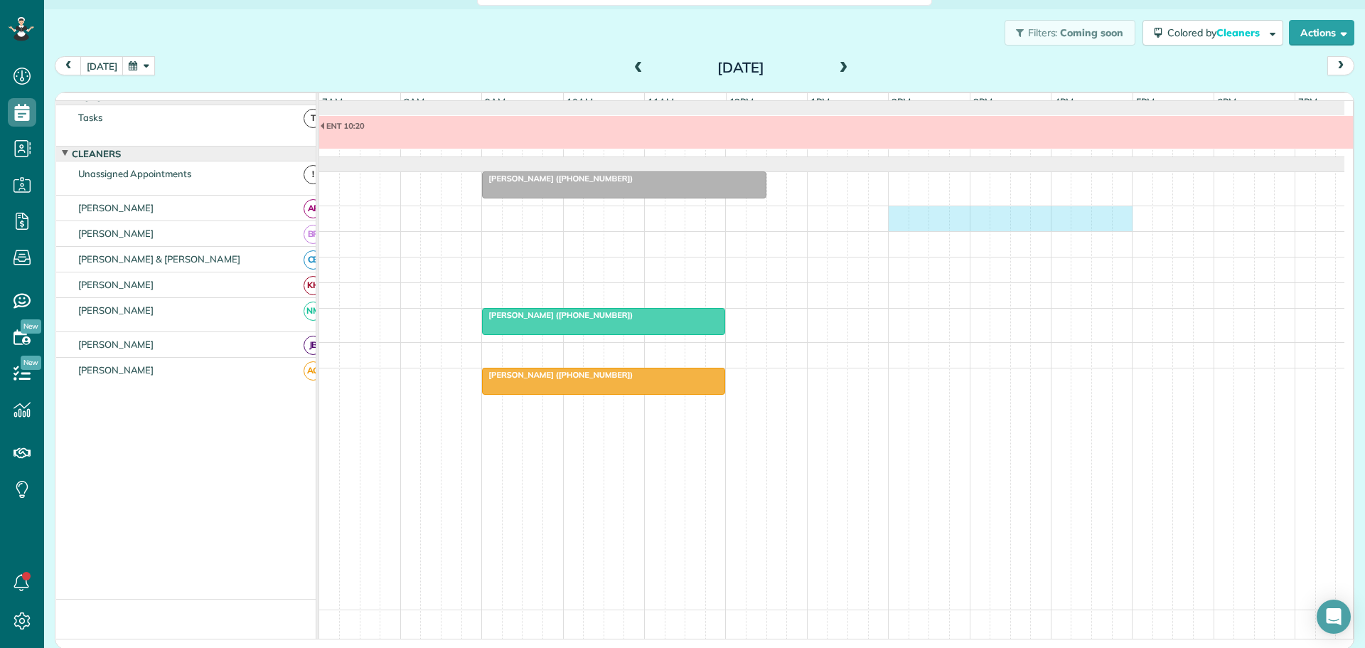
drag, startPoint x: 892, startPoint y: 219, endPoint x: 1117, endPoint y: 231, distance: 225.6
click at [1117, 231] on div at bounding box center [831, 218] width 1025 height 25
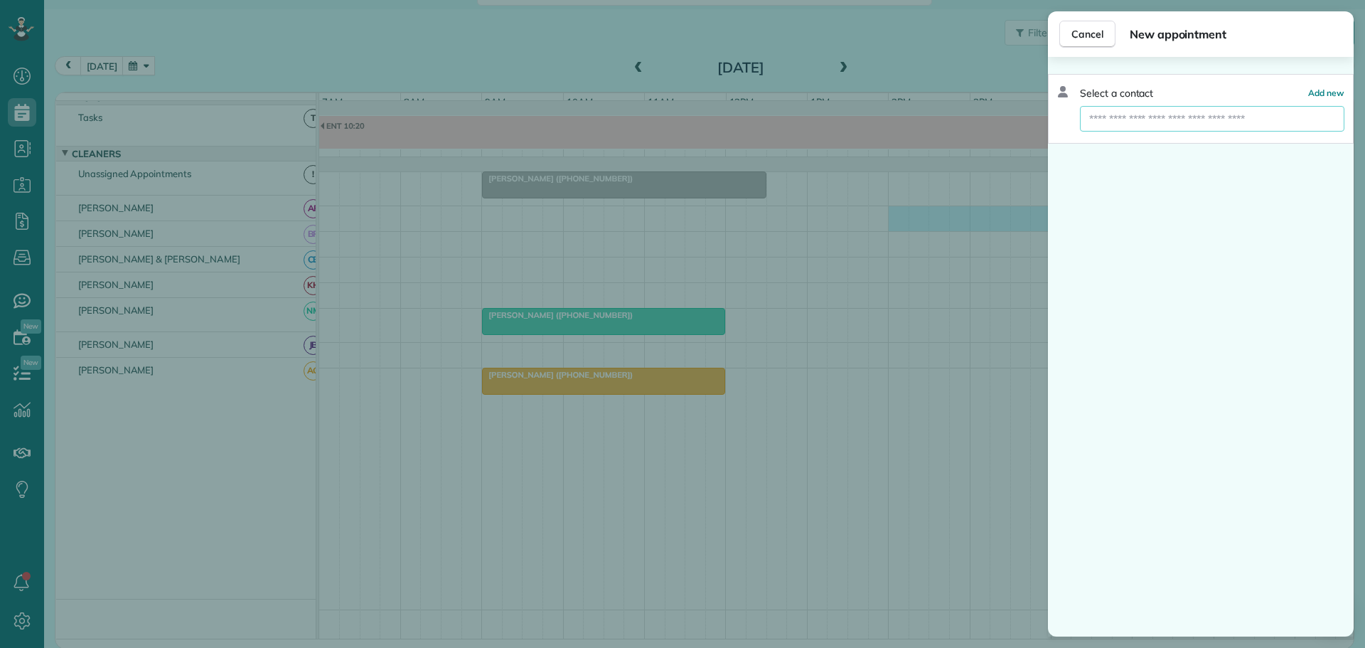
click at [1134, 119] on input "text" at bounding box center [1212, 119] width 264 height 26
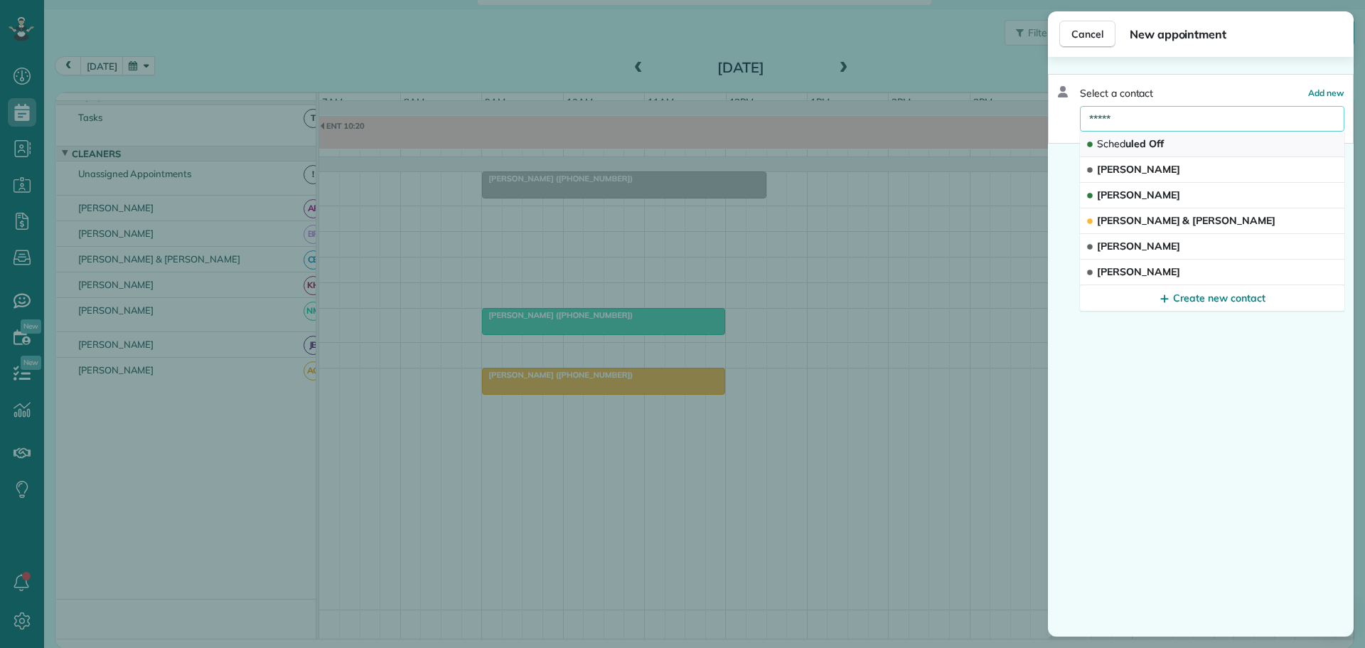
type input "*****"
click at [1134, 139] on span "Sched uled Off" at bounding box center [1130, 143] width 67 height 13
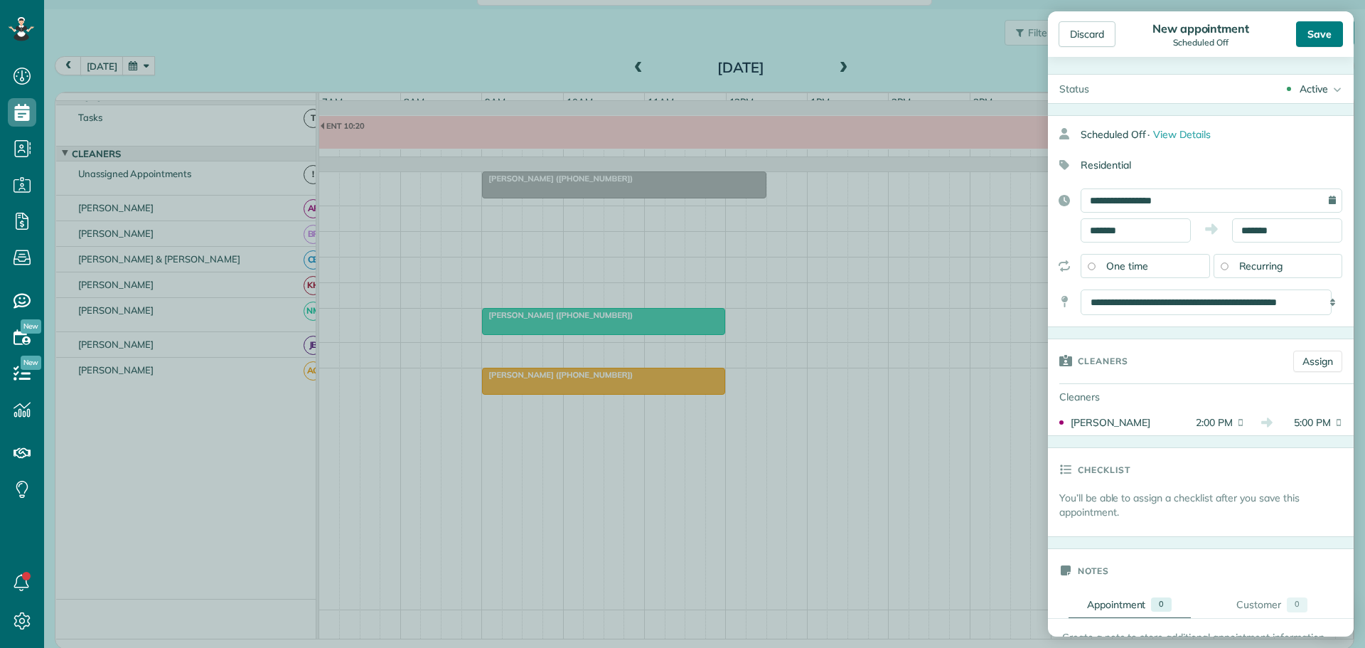
click at [1323, 31] on div "Save" at bounding box center [1319, 34] width 47 height 26
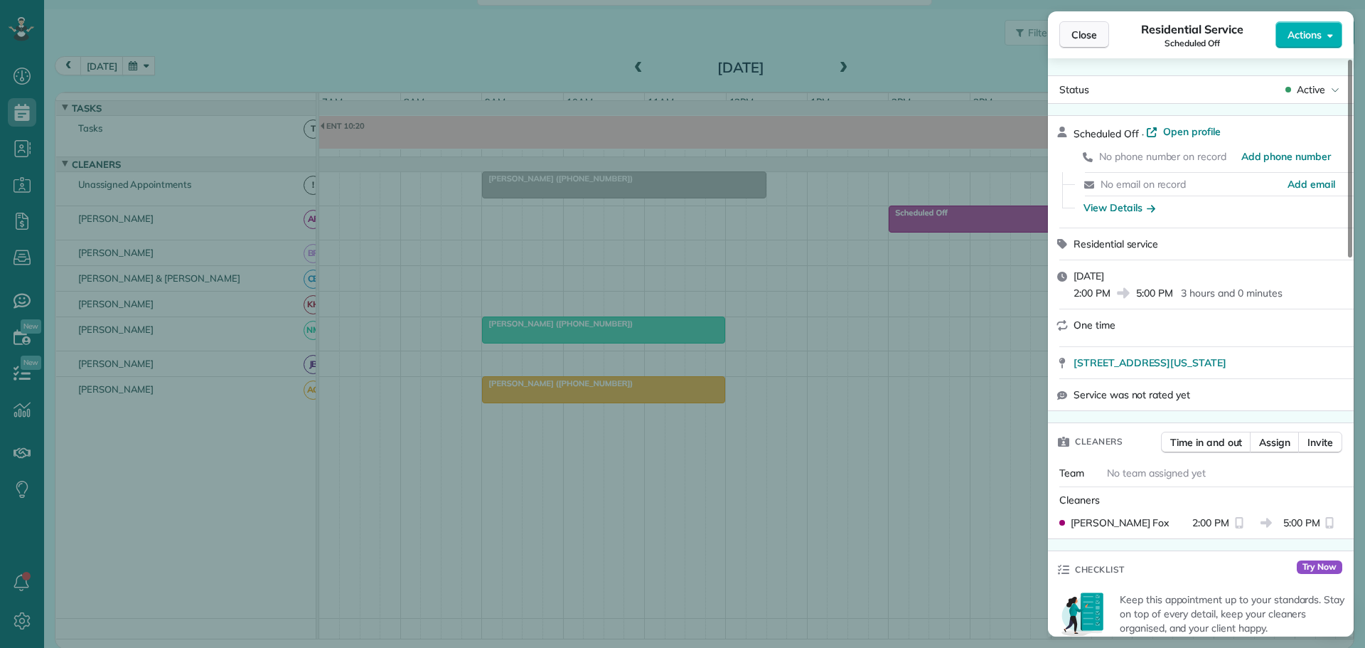
click at [1097, 31] on button "Close" at bounding box center [1084, 34] width 50 height 27
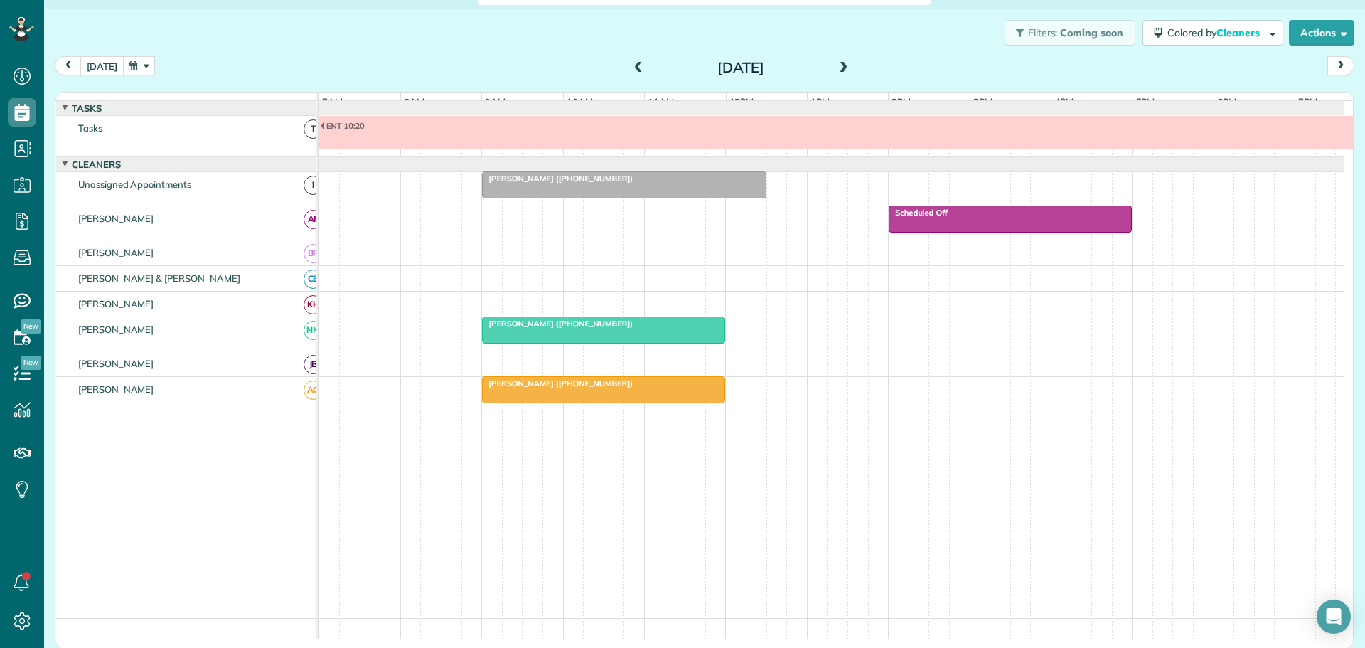
click at [101, 67] on button "[DATE]" at bounding box center [101, 65] width 43 height 19
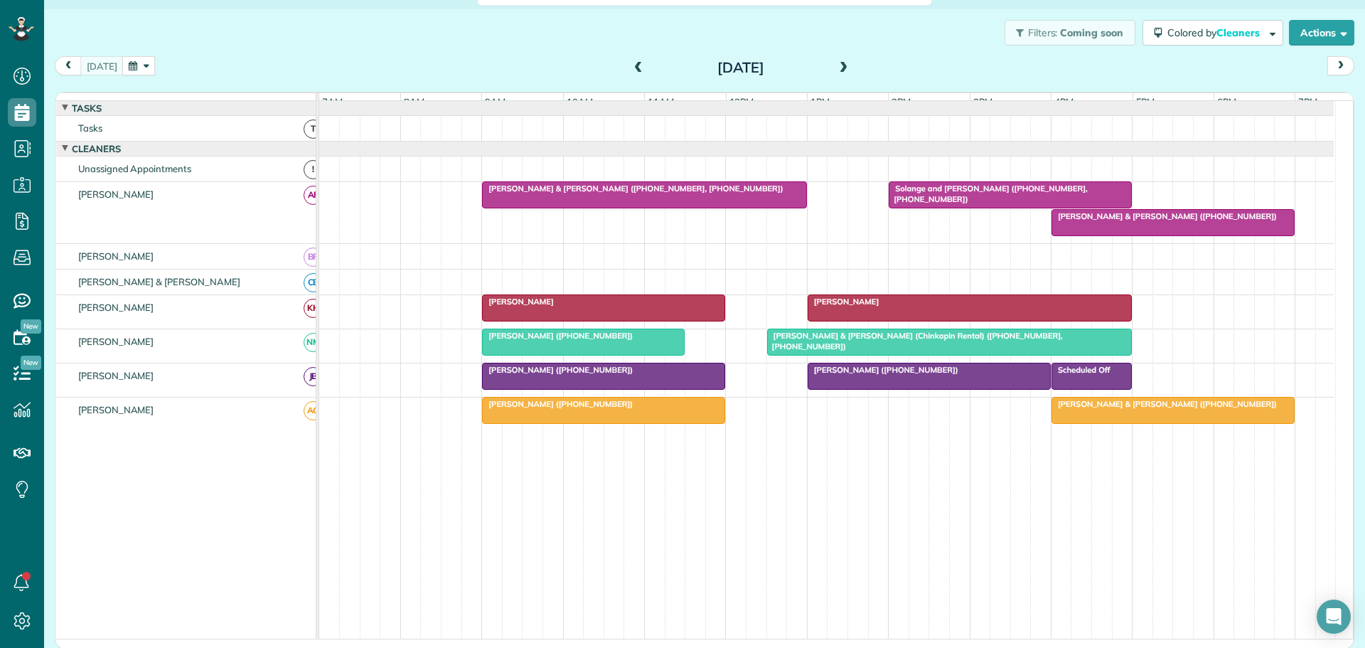
click at [1170, 221] on span "[PERSON_NAME] & [PERSON_NAME] ([PHONE_NUMBER])" at bounding box center [1164, 216] width 227 height 10
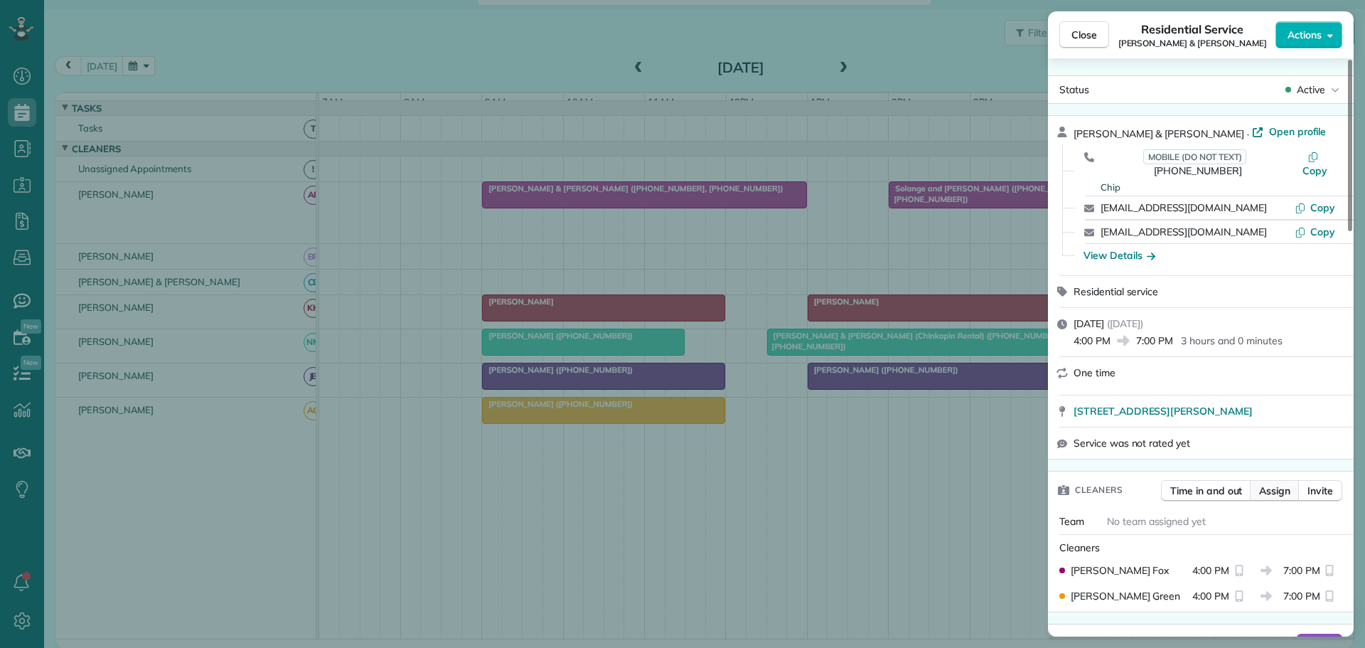
click at [1277, 483] on span "Assign" at bounding box center [1274, 490] width 31 height 14
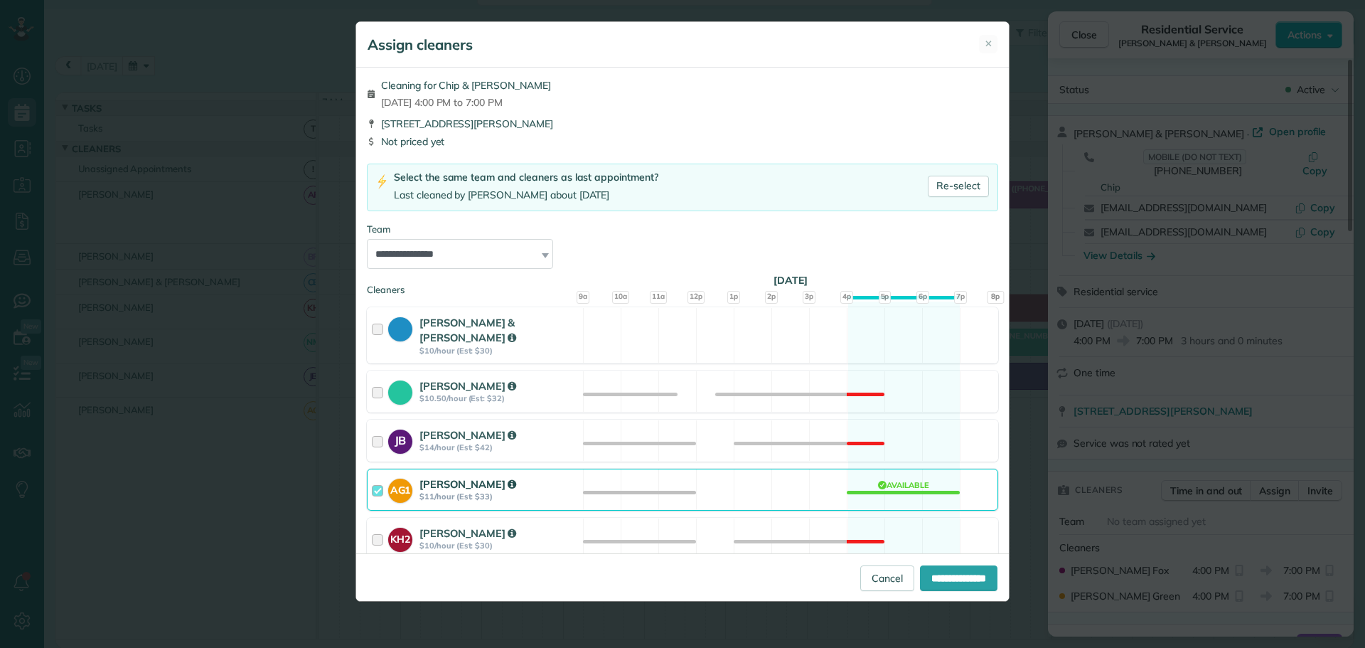
scroll to position [125, 0]
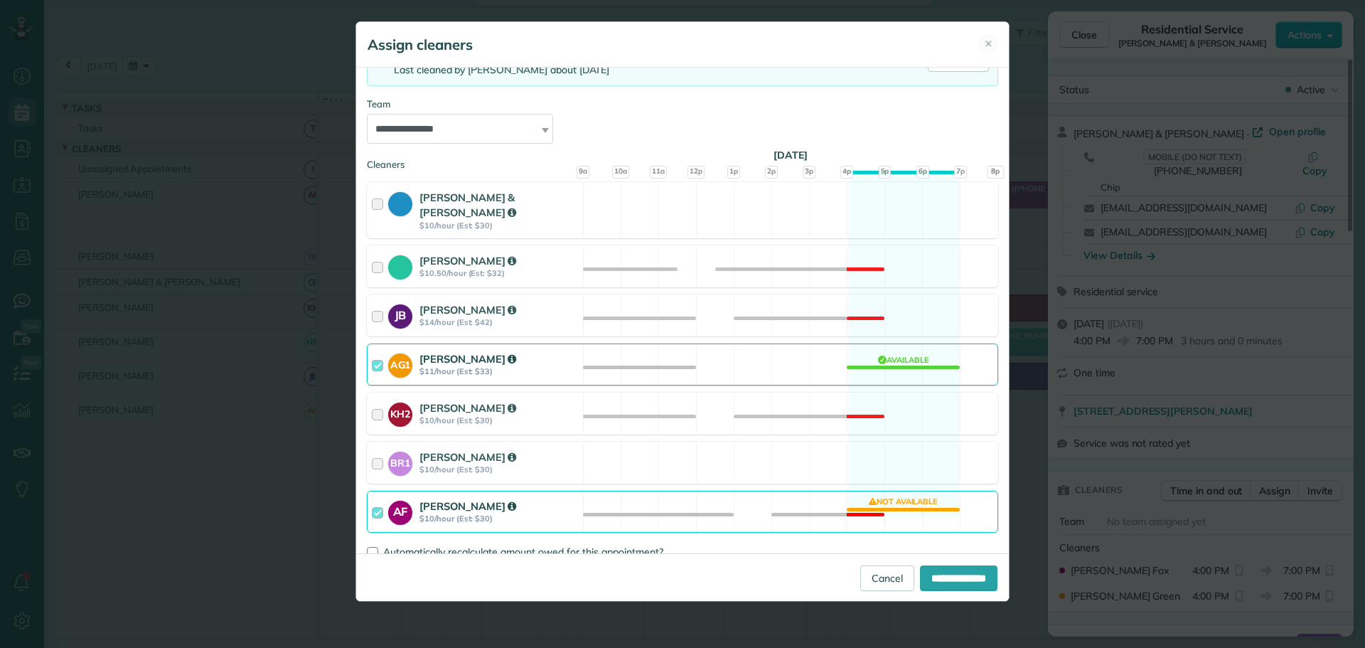
click at [375, 498] on div at bounding box center [380, 511] width 16 height 26
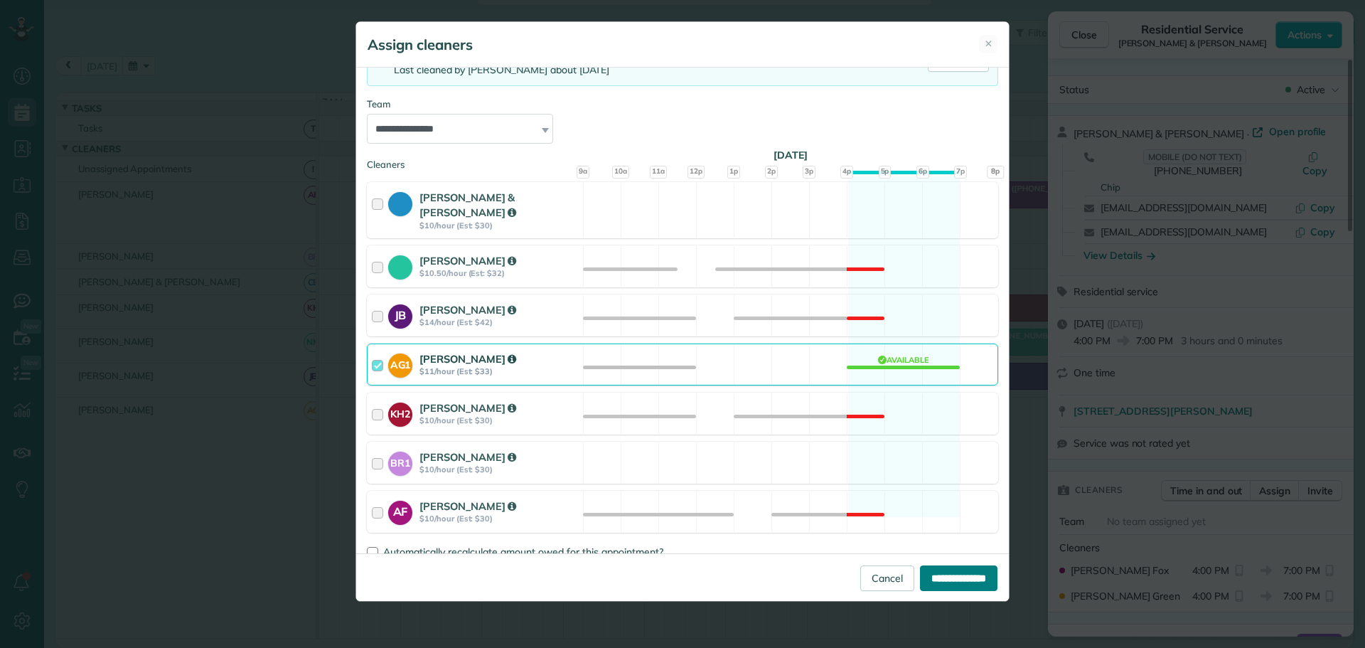
click at [935, 579] on input "**********" at bounding box center [958, 578] width 77 height 26
type input "**********"
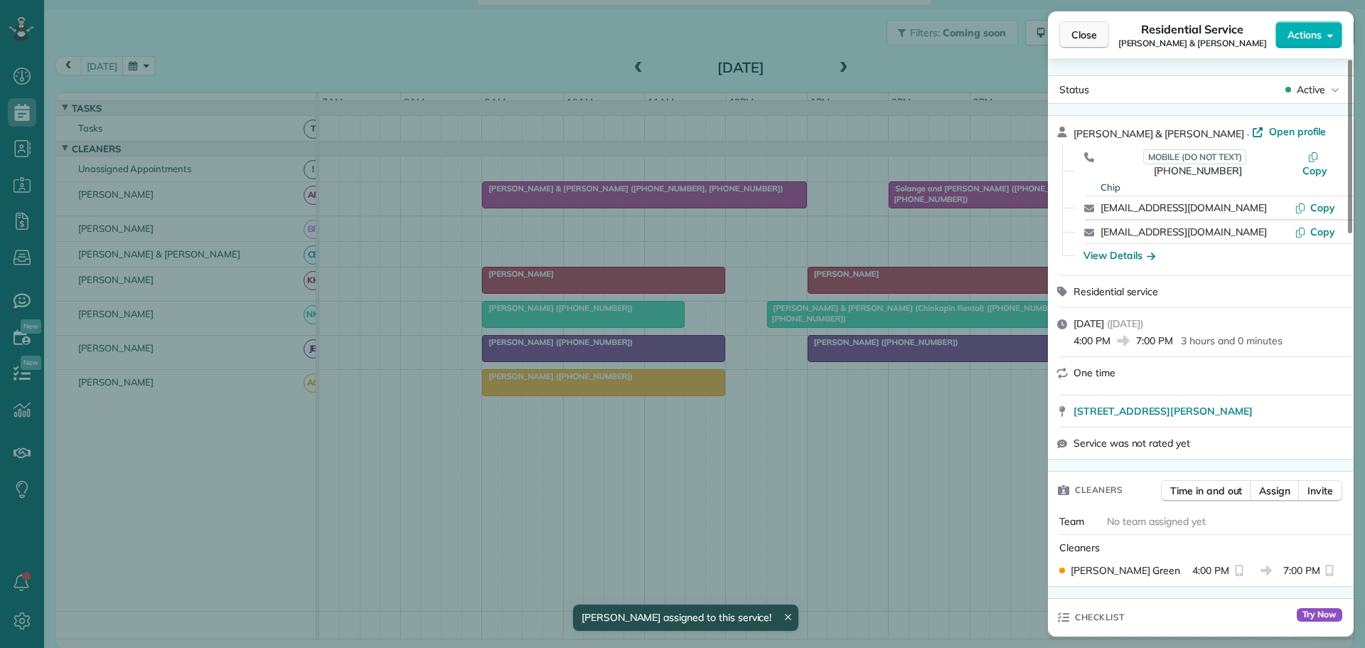
click at [1087, 33] on span "Close" at bounding box center [1084, 35] width 26 height 14
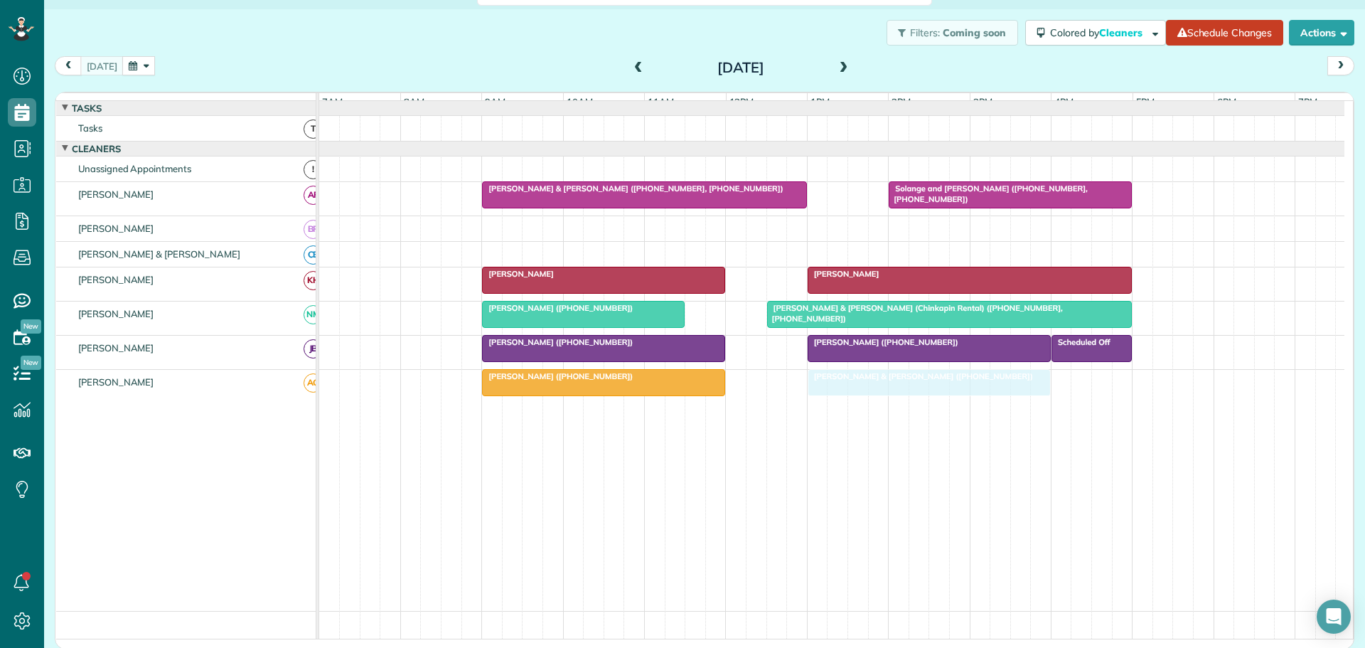
drag, startPoint x: 1080, startPoint y: 382, endPoint x: 841, endPoint y: 394, distance: 239.8
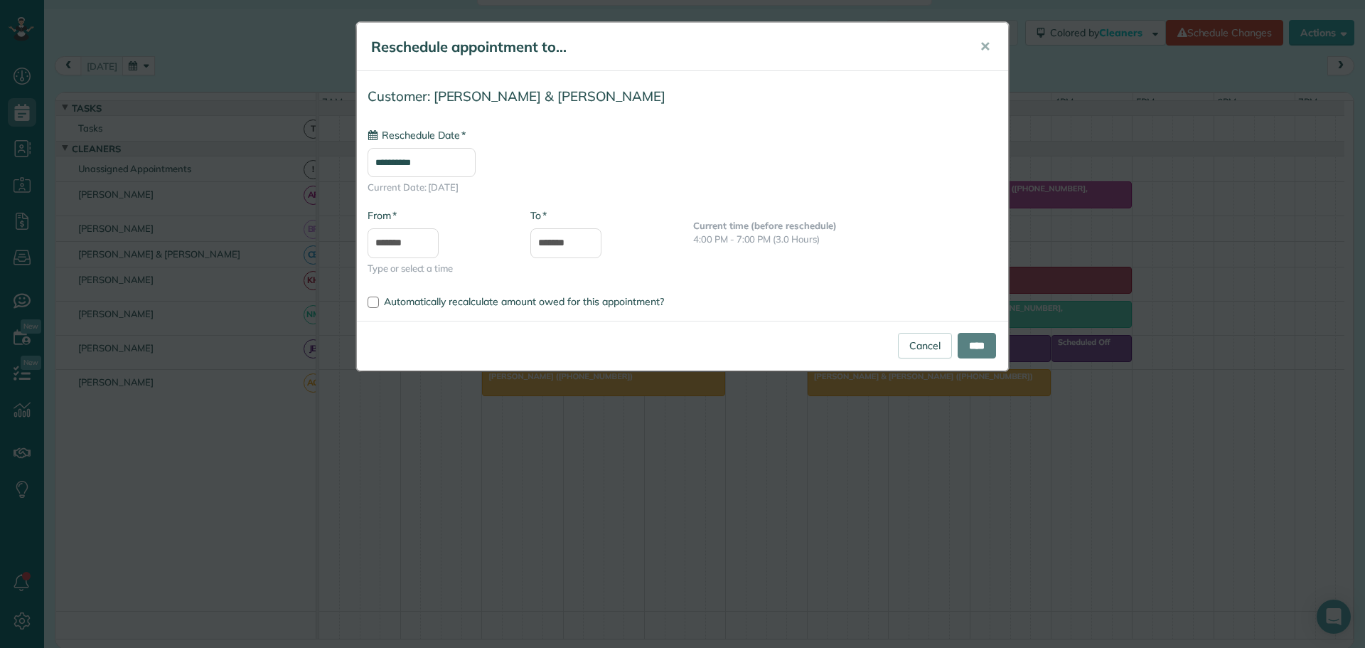
type input "**********"
click at [558, 242] on input "*******" at bounding box center [565, 243] width 71 height 30
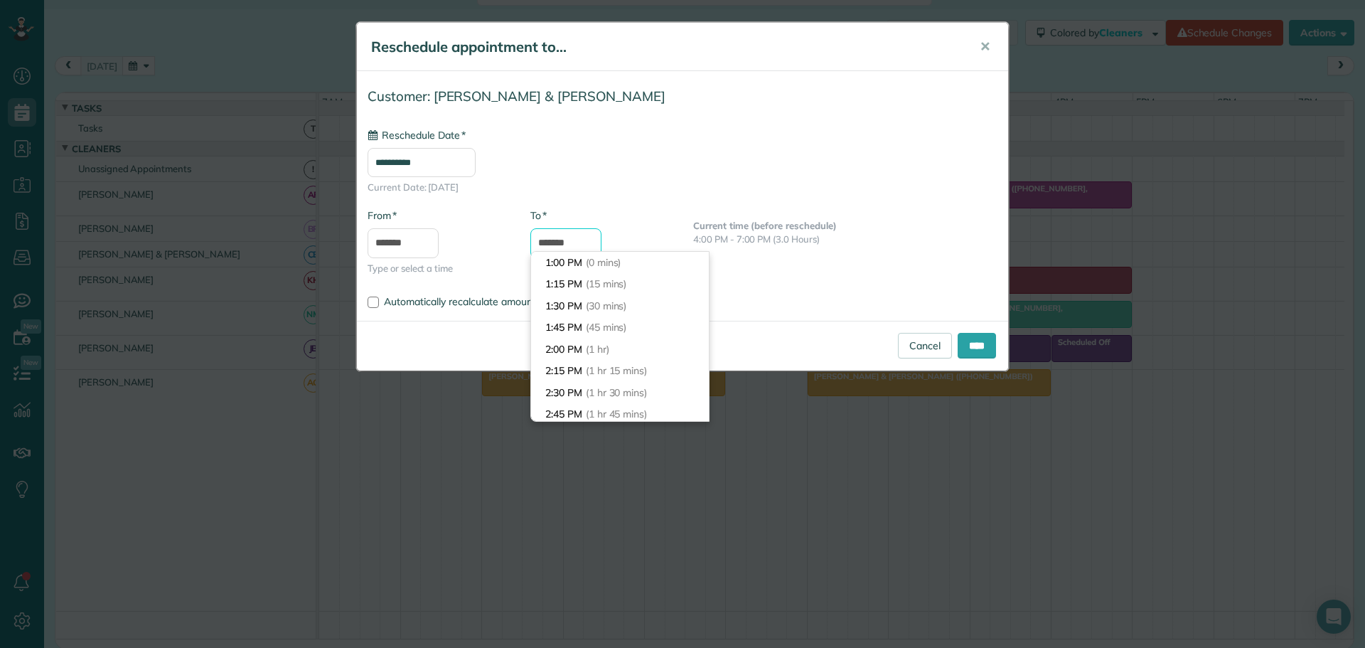
scroll to position [239, 0]
type input "*******"
click at [563, 367] on li "5:00 PM (4 hrs)" at bounding box center [620, 371] width 178 height 22
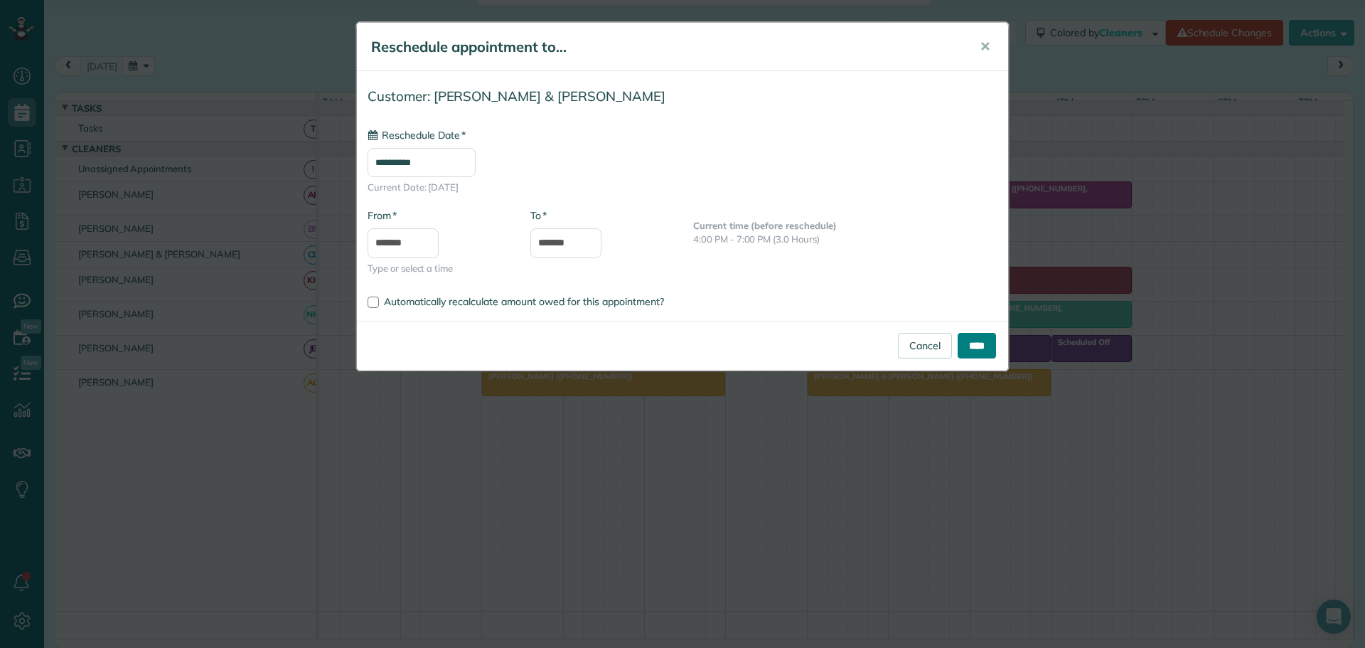
click at [974, 347] on input "****" at bounding box center [976, 346] width 38 height 26
